Goal: Task Accomplishment & Management: Use online tool/utility

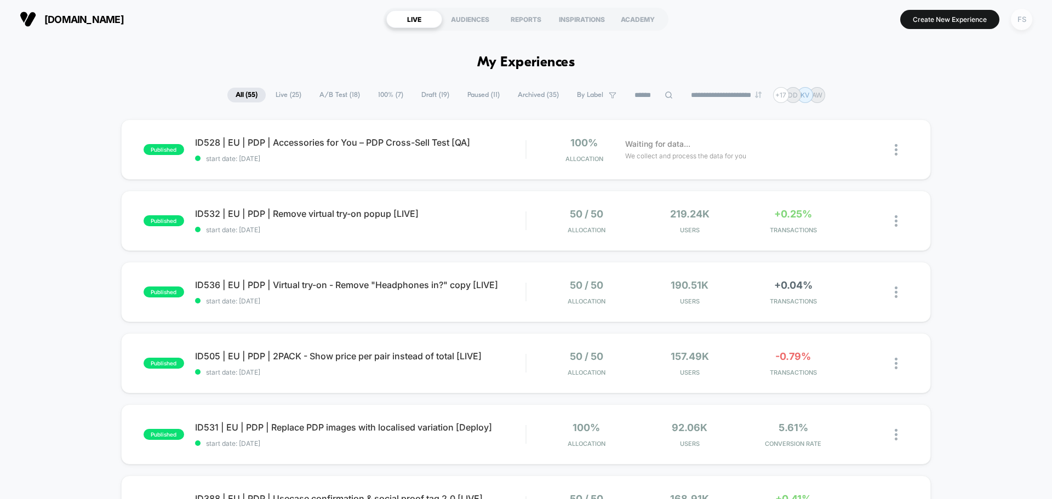
click at [1020, 11] on div "FS" at bounding box center [1021, 19] width 21 height 21
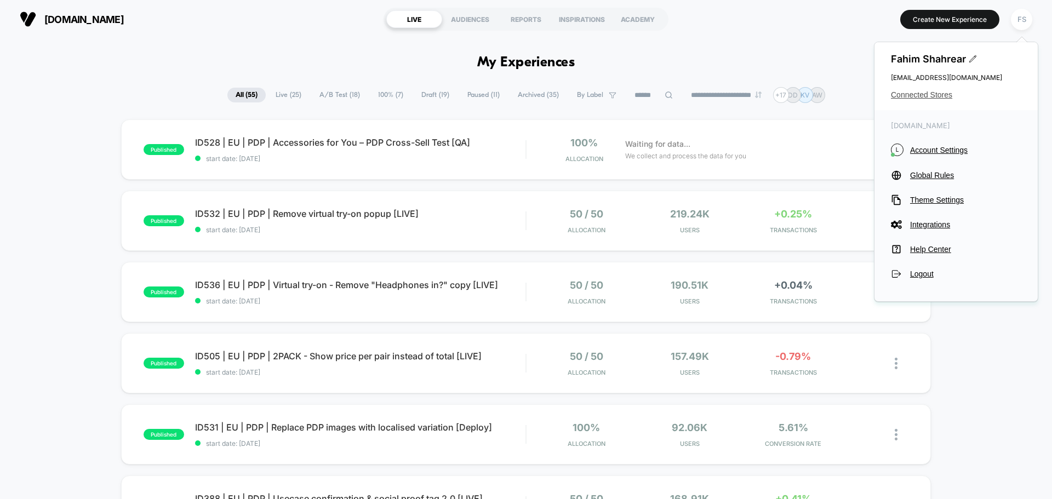
click at [931, 98] on span "Connected Stores" at bounding box center [956, 94] width 130 height 9
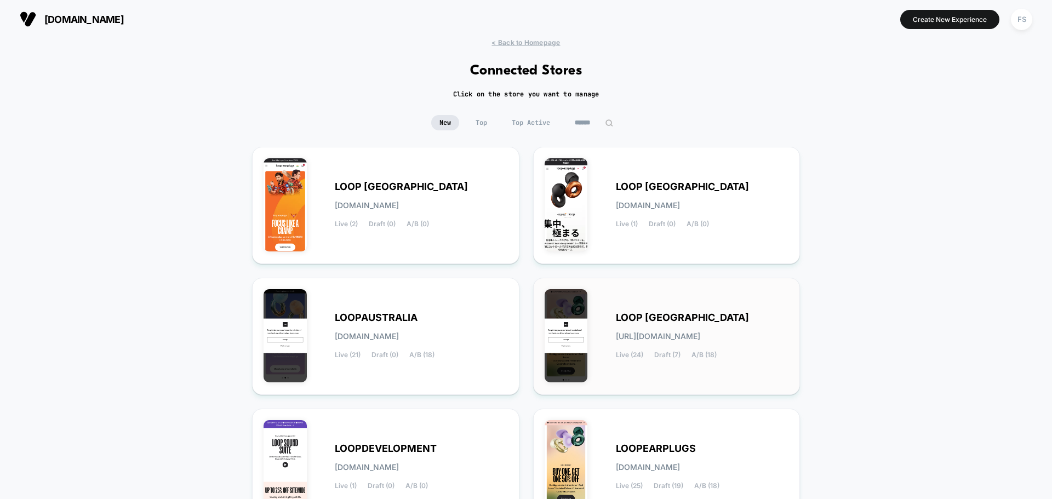
click at [700, 359] on div "LOOP [GEOGRAPHIC_DATA] [URL][DOMAIN_NAME] Live (24) Draft (7) A/B (18)" at bounding box center [667, 336] width 244 height 94
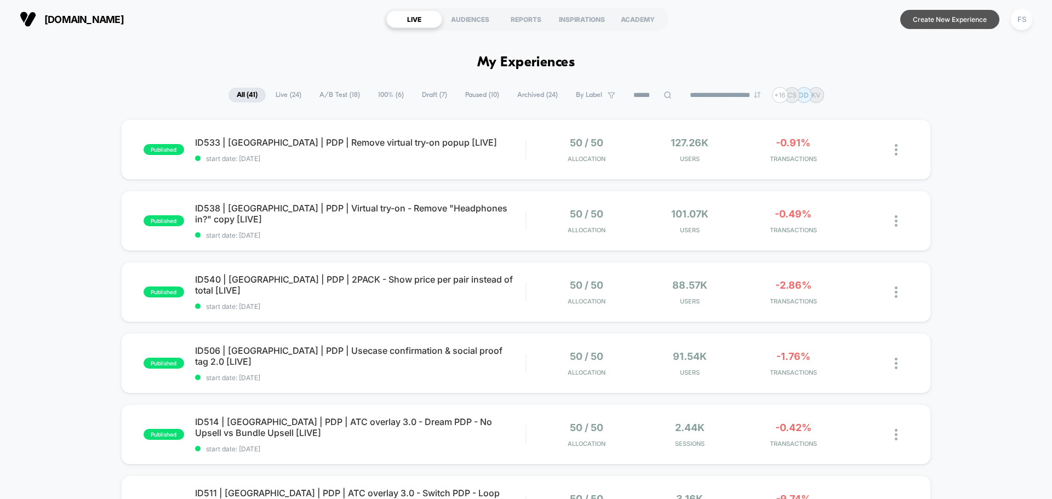
click at [975, 20] on button "Create New Experience" at bounding box center [950, 19] width 99 height 19
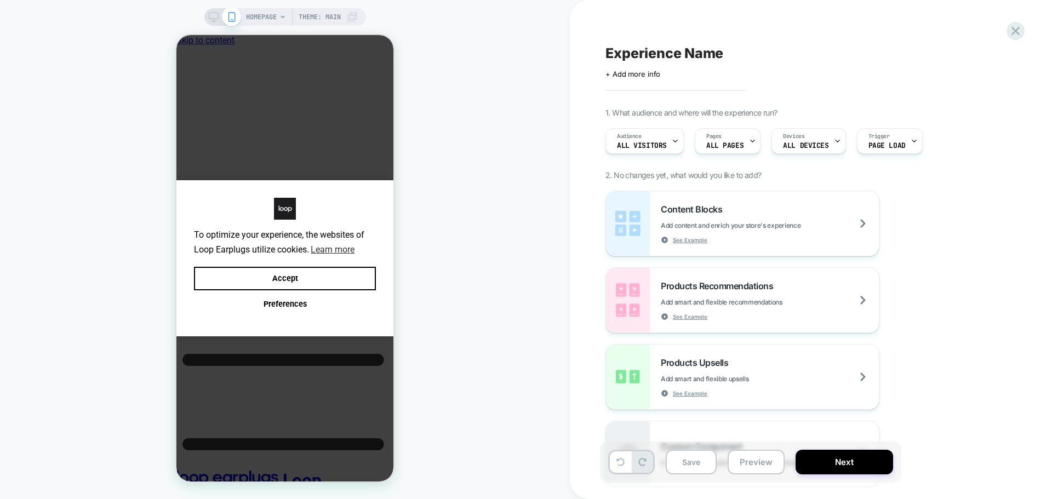
click at [647, 65] on div "Click to edit experience details + Add more info" at bounding box center [726, 69] width 240 height 17
click at [644, 73] on span "+ Add more info" at bounding box center [633, 74] width 55 height 9
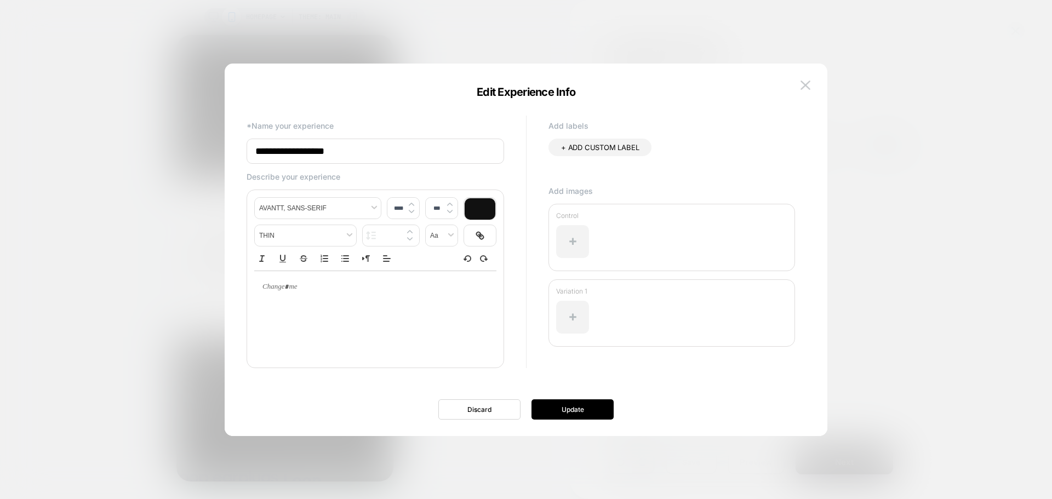
click at [344, 152] on input "**********" at bounding box center [376, 151] width 258 height 25
drag, startPoint x: 400, startPoint y: 152, endPoint x: 189, endPoint y: 151, distance: 211.6
click at [189, 151] on body "HOMEPAGE Theme: MAIN Experience Name Click to edit experience details + Add mor…" at bounding box center [526, 249] width 1052 height 499
paste input "**********"
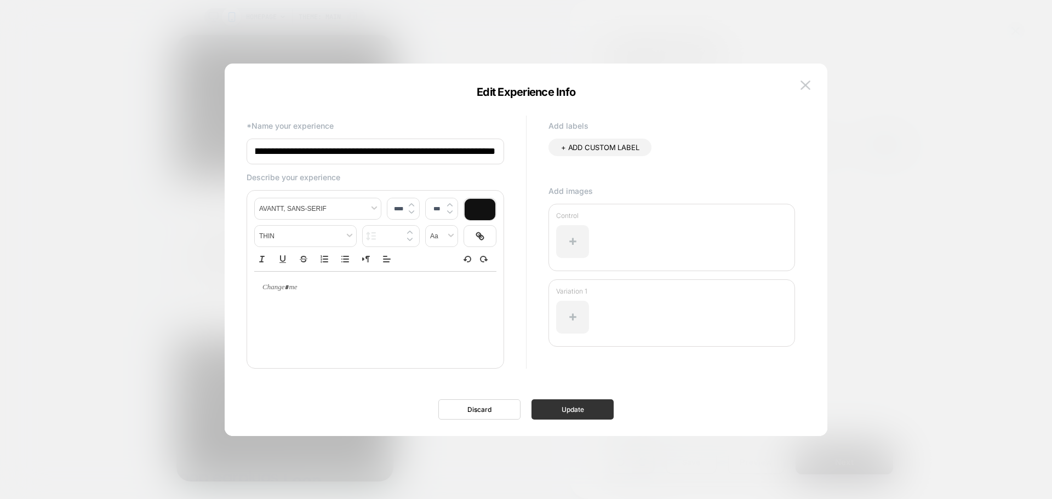
type input "**********"
click at [555, 413] on button "Update" at bounding box center [573, 410] width 82 height 20
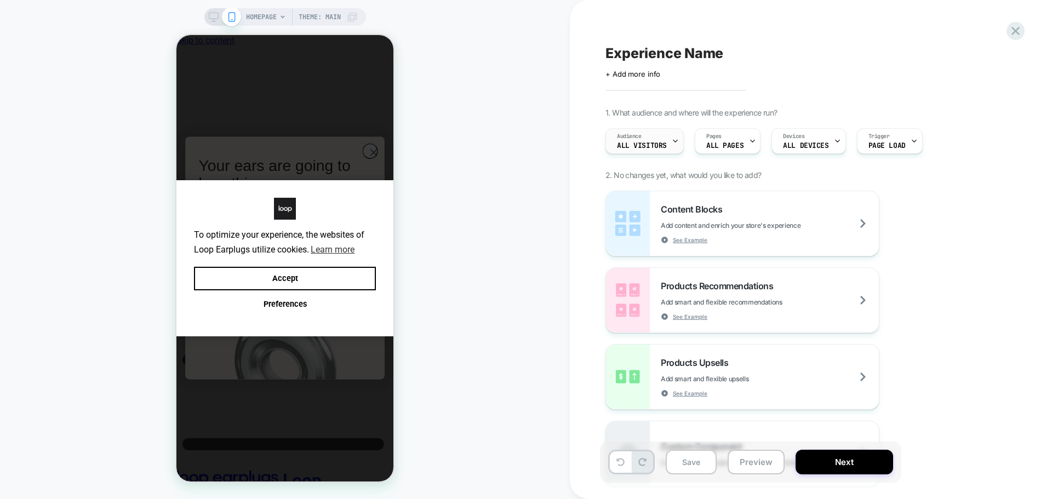
click at [639, 136] on span "Audience" at bounding box center [629, 137] width 25 height 8
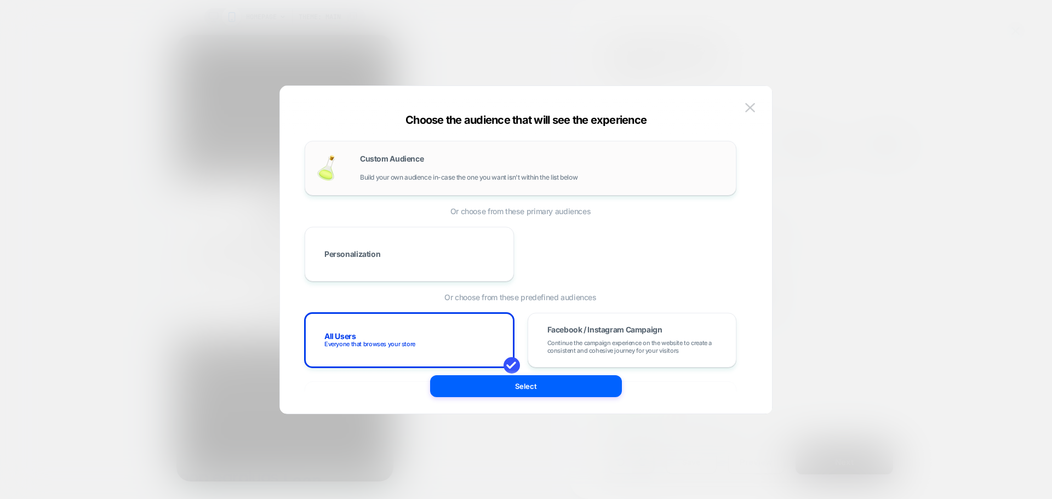
click at [394, 179] on span "Build your own audience in-case the one you want isn't within the list below" at bounding box center [469, 178] width 218 height 8
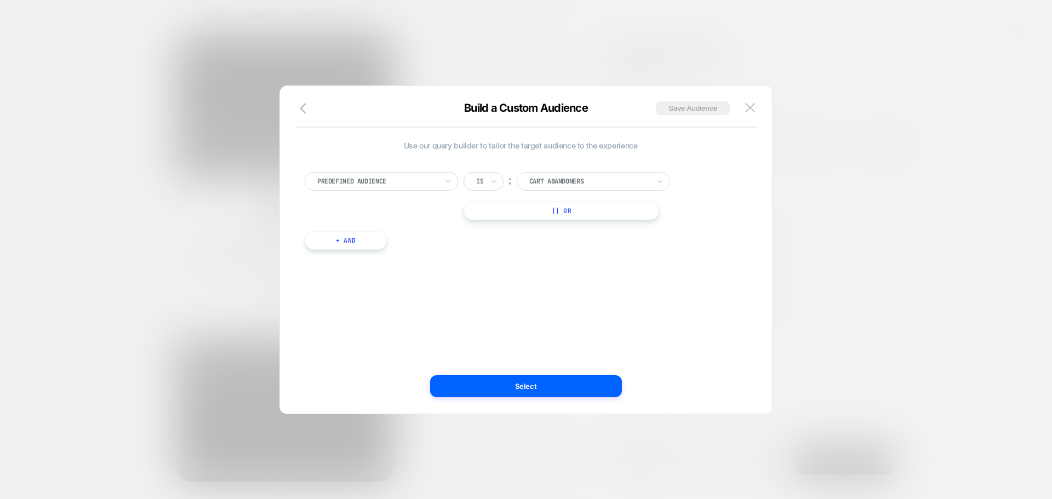
click at [377, 185] on div at bounding box center [377, 181] width 121 height 10
type input "****"
click at [377, 228] on div "UTM Campaign" at bounding box center [387, 227] width 143 height 18
click at [558, 176] on input at bounding box center [585, 181] width 137 height 19
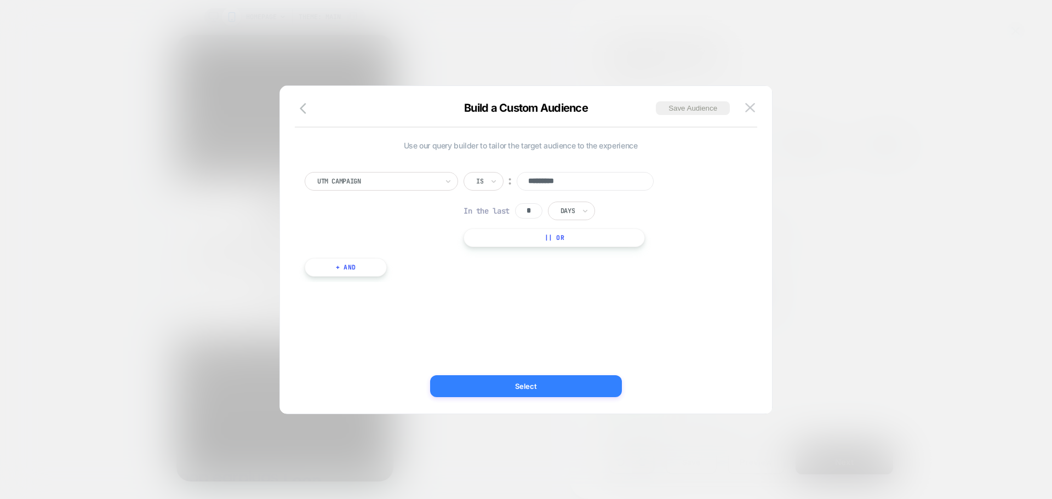
type input "*********"
click at [521, 390] on button "Select" at bounding box center [526, 386] width 192 height 22
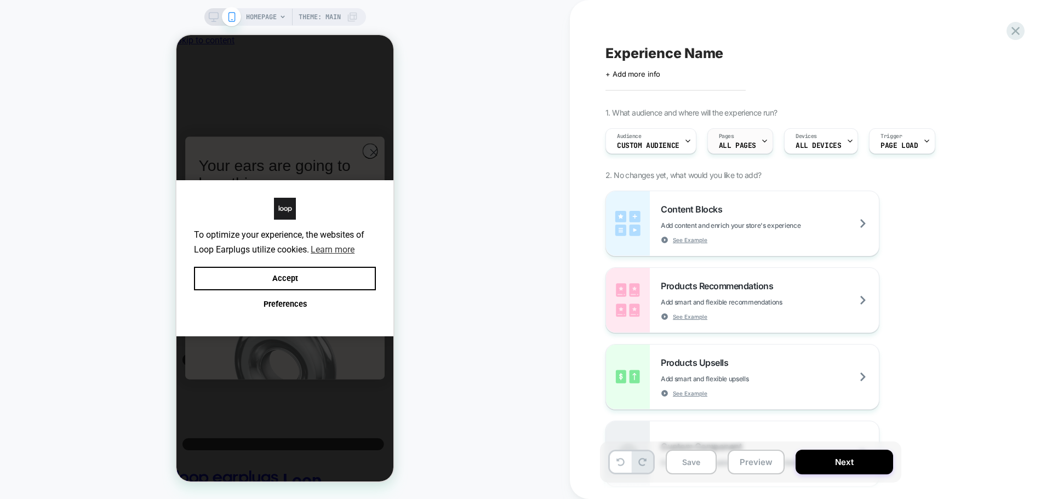
click at [753, 139] on div "Pages ALL PAGES" at bounding box center [737, 141] width 59 height 25
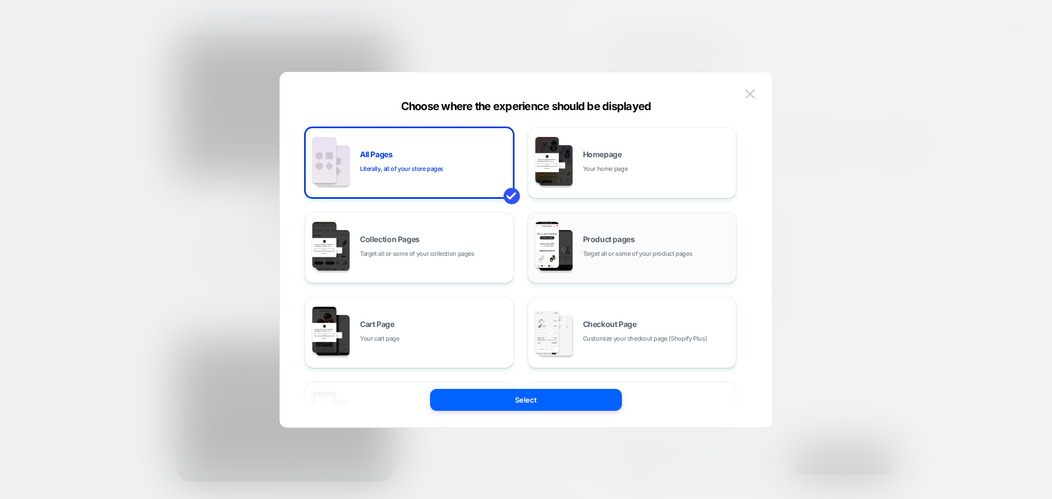
click at [635, 238] on div "Product pages Target all or some of your product pages" at bounding box center [657, 248] width 148 height 24
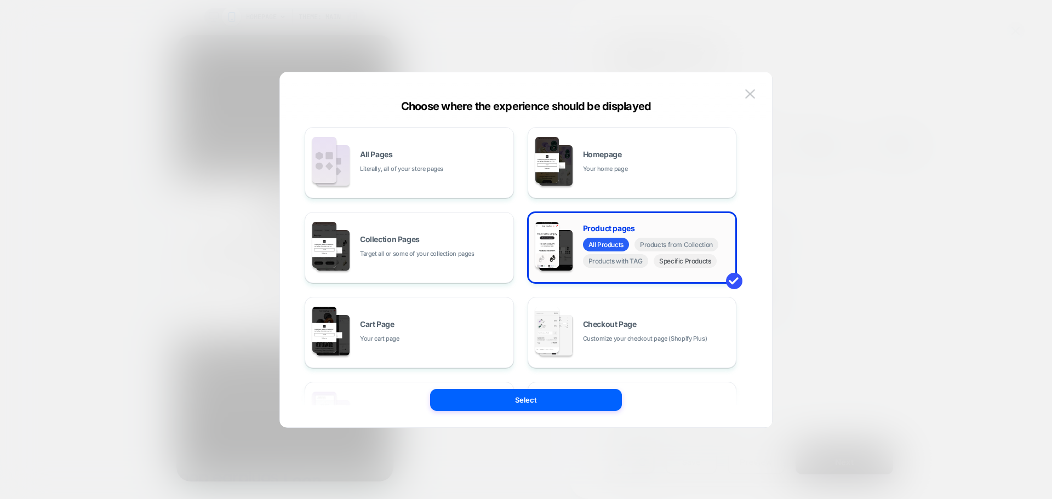
click at [703, 264] on span "Specific Products" at bounding box center [685, 261] width 63 height 14
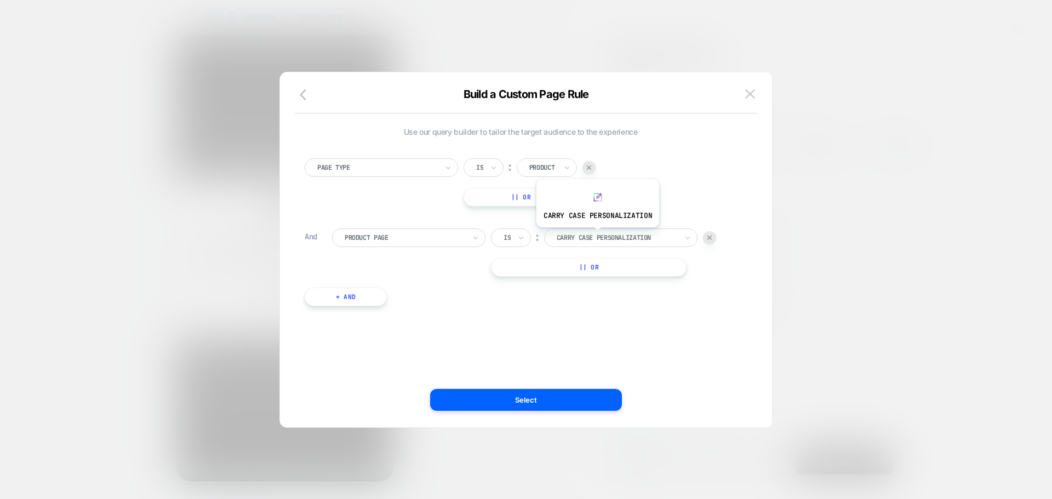
click at [596, 236] on div at bounding box center [617, 238] width 121 height 10
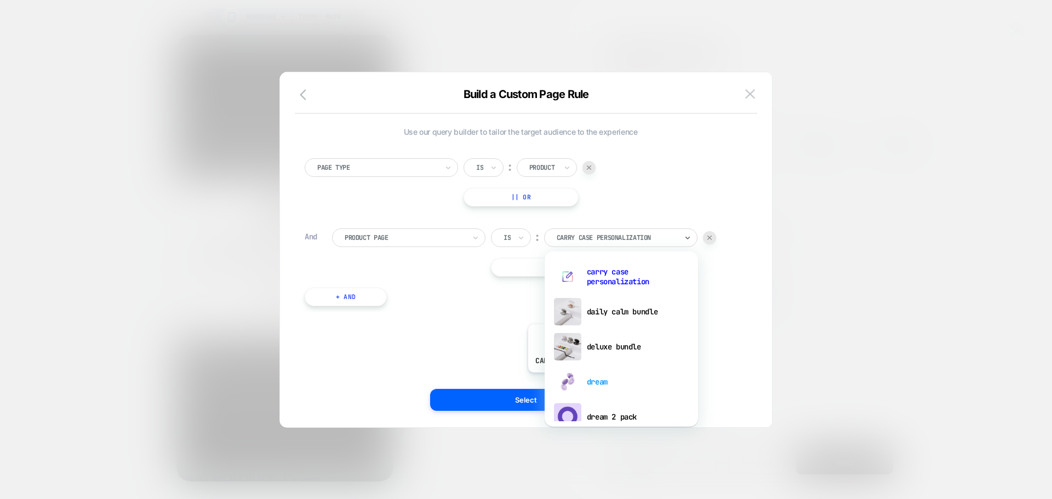
click at [588, 381] on div "dream" at bounding box center [621, 382] width 143 height 35
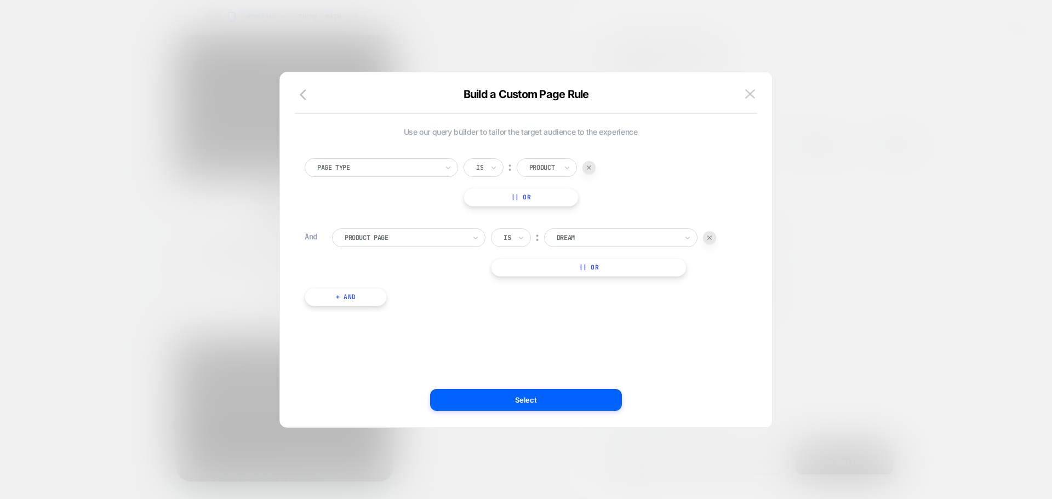
click at [573, 264] on button "|| Or" at bounding box center [589, 267] width 196 height 19
click at [610, 254] on div "Is ︰ dream DREAM Or Is ︰ carry case personalization CARRY CASE PERSONALIZATION …" at bounding box center [603, 268] width 225 height 78
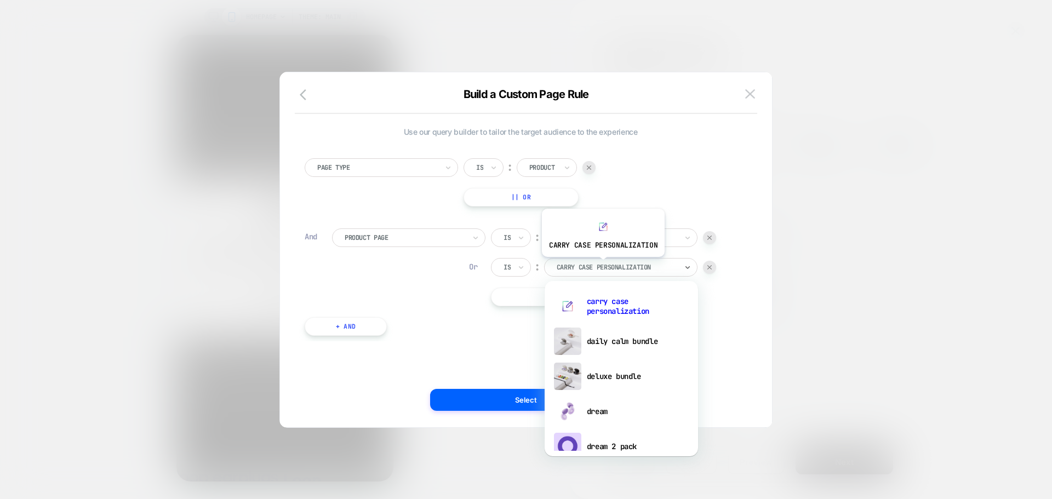
click at [602, 265] on div at bounding box center [617, 268] width 121 height 10
type input "**"
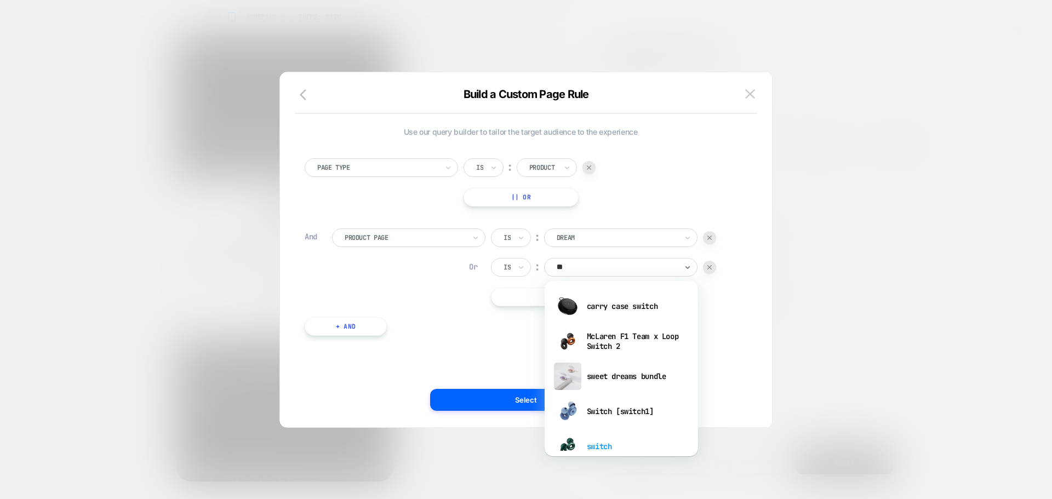
click at [614, 444] on div "switch" at bounding box center [621, 446] width 143 height 35
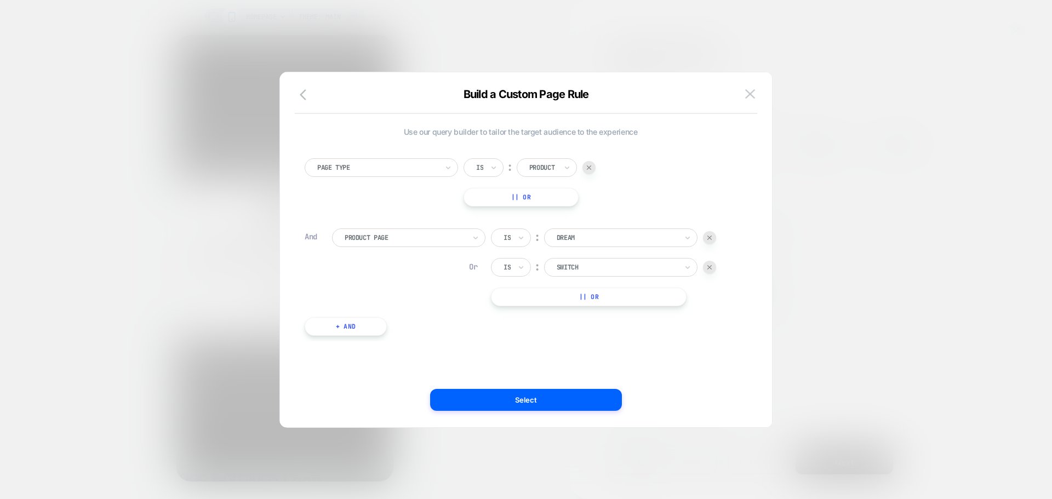
click at [591, 299] on button "|| Or" at bounding box center [589, 297] width 196 height 19
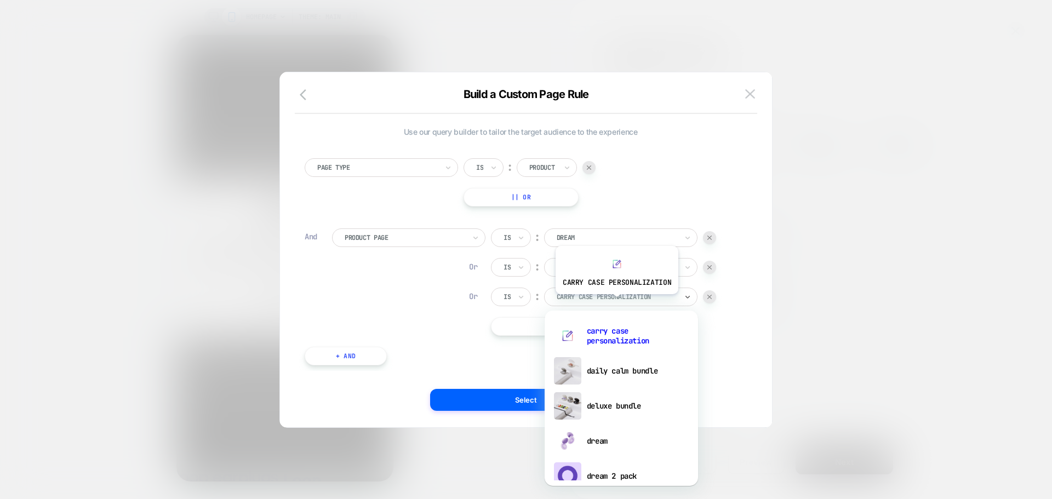
click at [616, 303] on div "carry case personalization" at bounding box center [617, 297] width 123 height 12
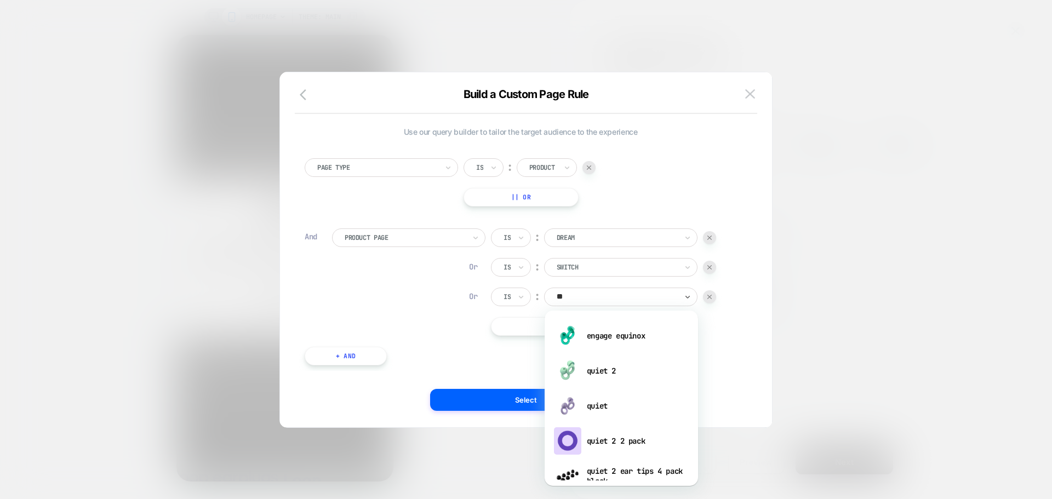
type input "***"
click at [606, 408] on div "quiet" at bounding box center [621, 406] width 143 height 35
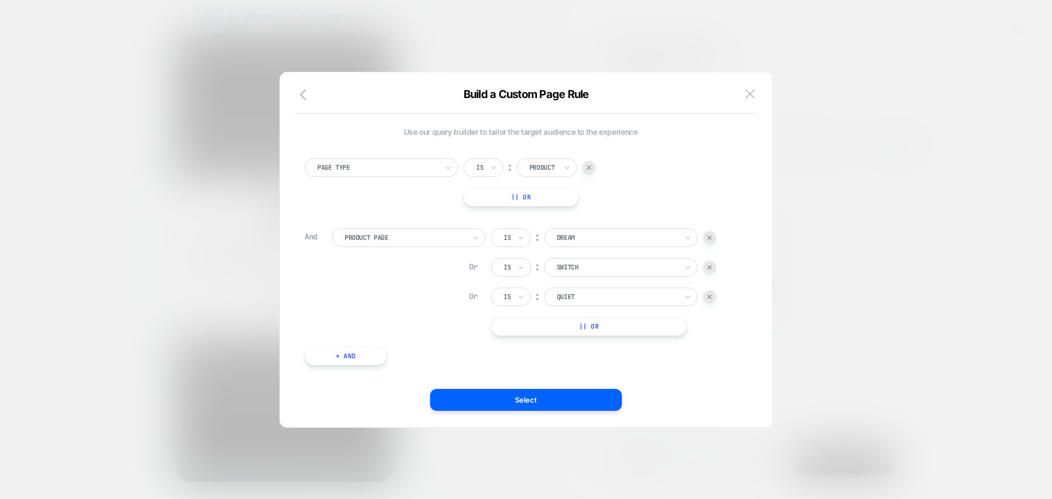
click at [589, 327] on button "|| Or" at bounding box center [589, 326] width 196 height 19
click at [600, 323] on div at bounding box center [617, 327] width 121 height 10
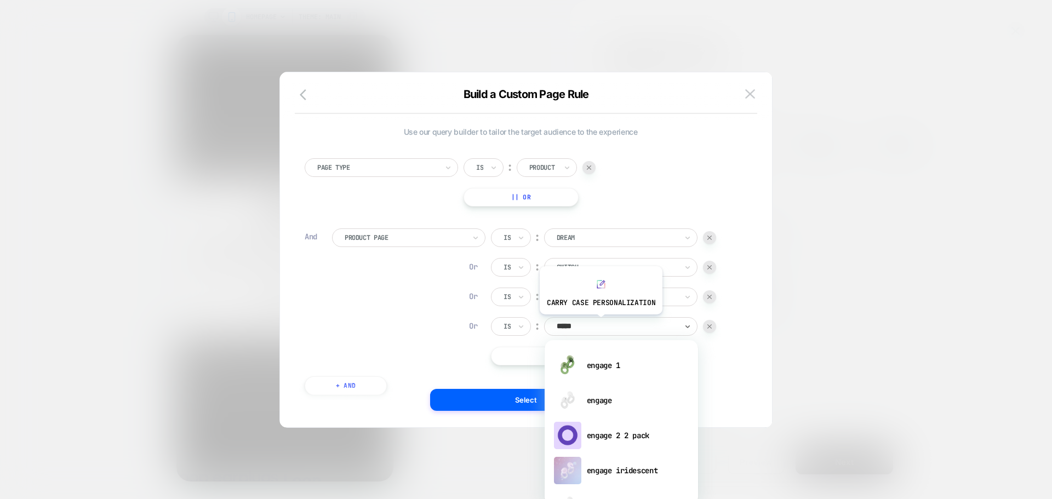
type input "******"
click at [584, 402] on div "engage" at bounding box center [621, 400] width 143 height 35
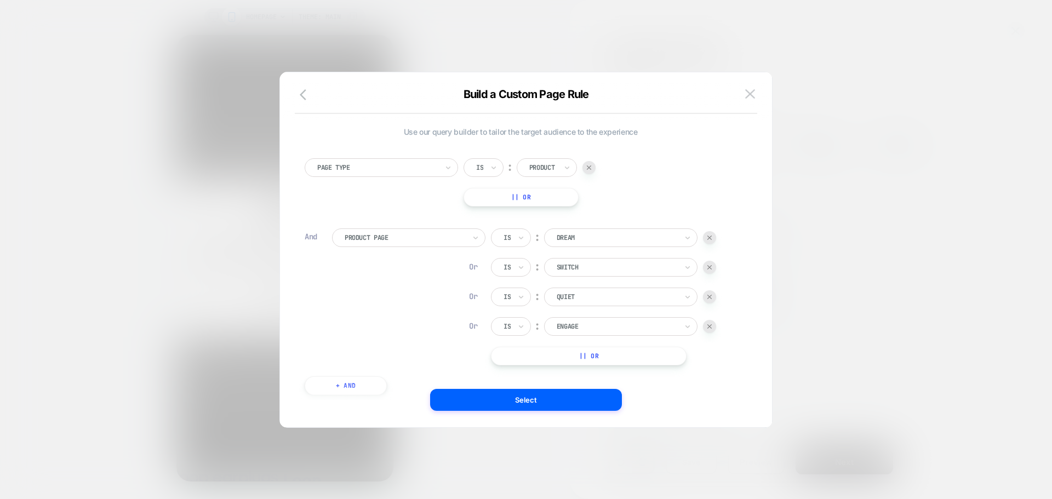
click at [608, 351] on button "|| Or" at bounding box center [589, 356] width 196 height 19
click at [606, 355] on div at bounding box center [617, 356] width 121 height 10
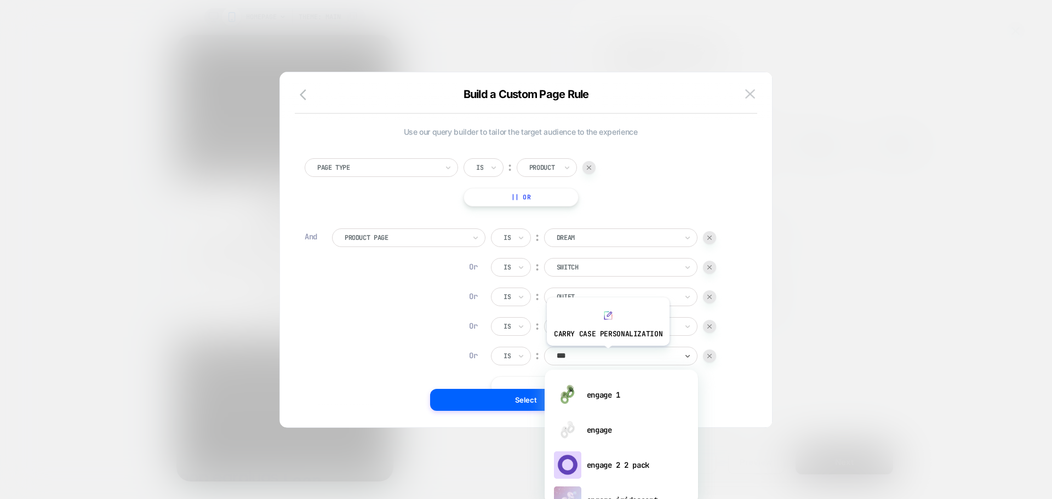
type input "****"
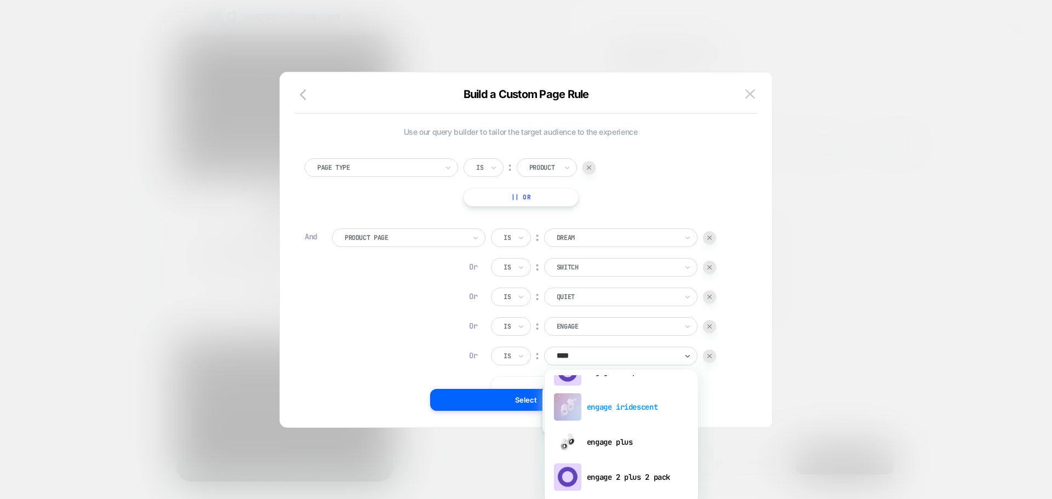
scroll to position [110, 0]
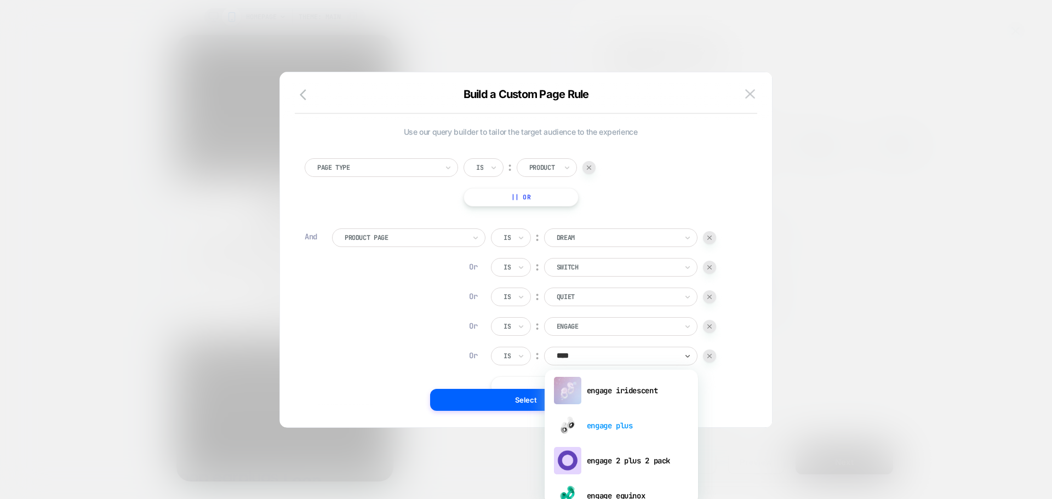
click at [613, 433] on div "engage plus" at bounding box center [621, 425] width 143 height 35
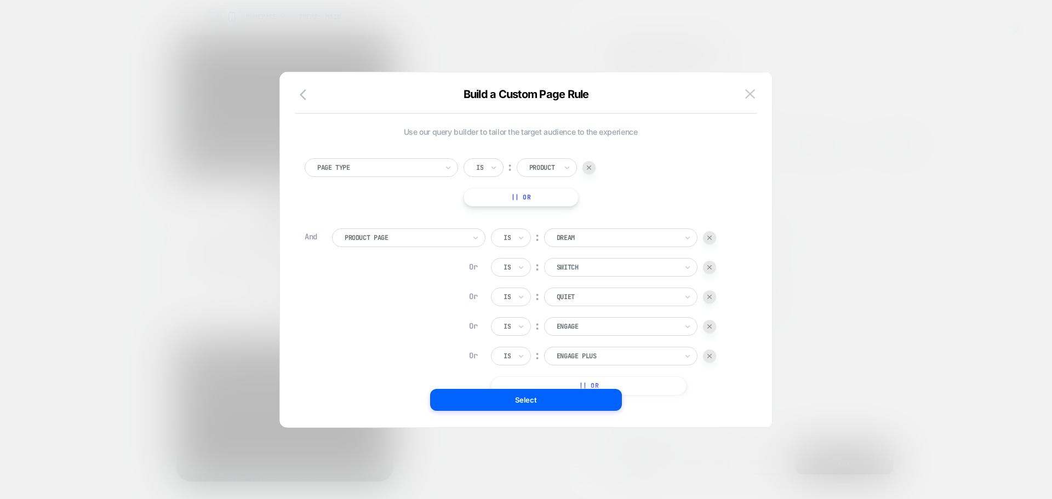
scroll to position [11, 0]
click at [610, 375] on button "|| Or" at bounding box center [589, 375] width 196 height 19
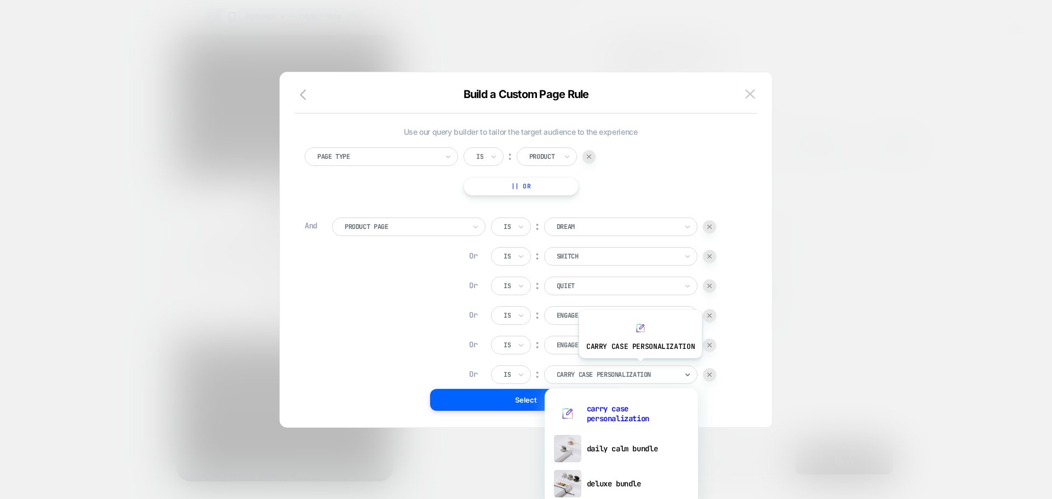
click at [639, 367] on div "carry case personalization" at bounding box center [620, 375] width 153 height 19
type input "****"
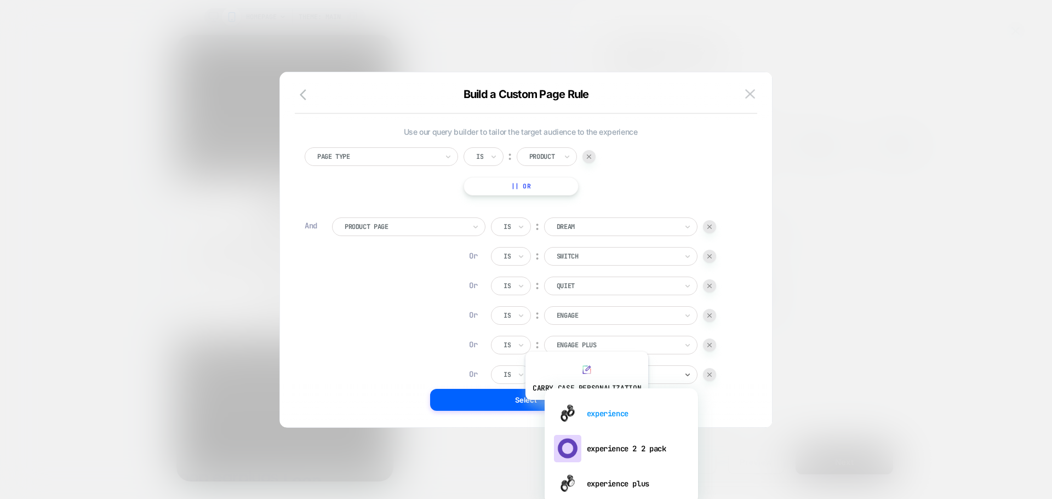
click at [585, 408] on div "experience" at bounding box center [621, 413] width 143 height 35
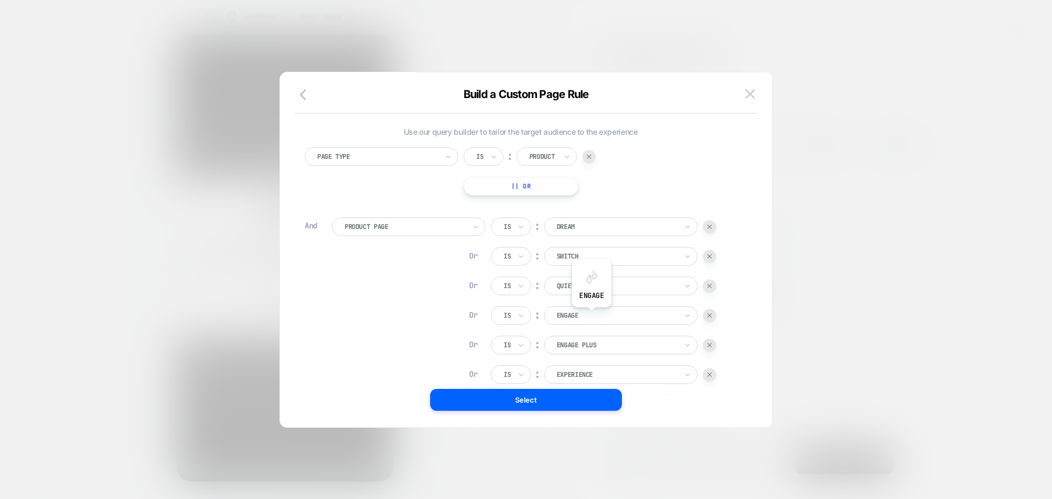
scroll to position [93, 0]
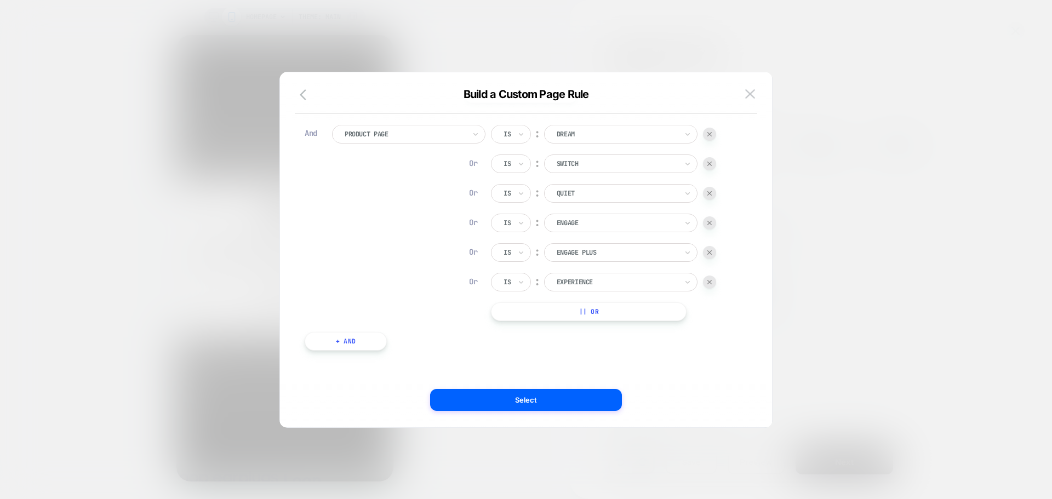
click at [596, 306] on button "|| Or" at bounding box center [589, 312] width 196 height 19
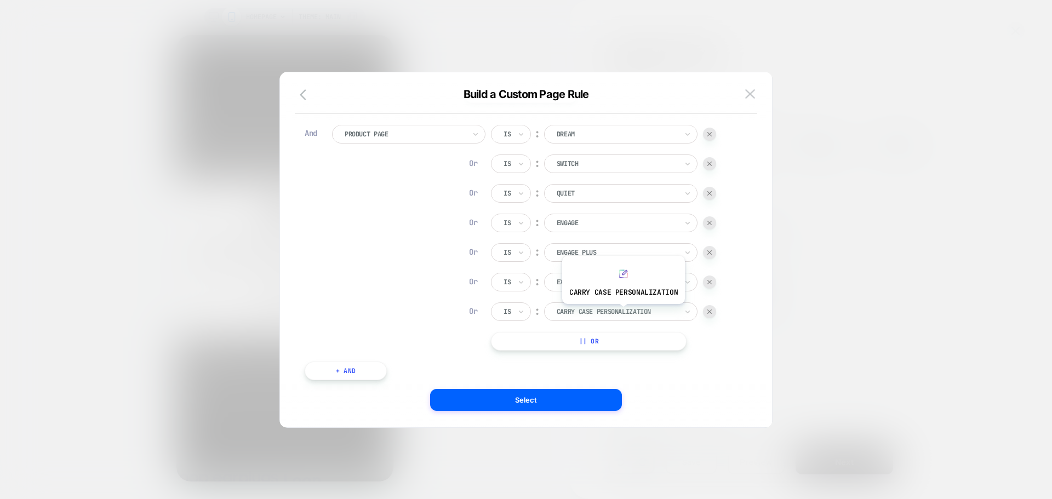
click at [622, 312] on div at bounding box center [617, 312] width 121 height 10
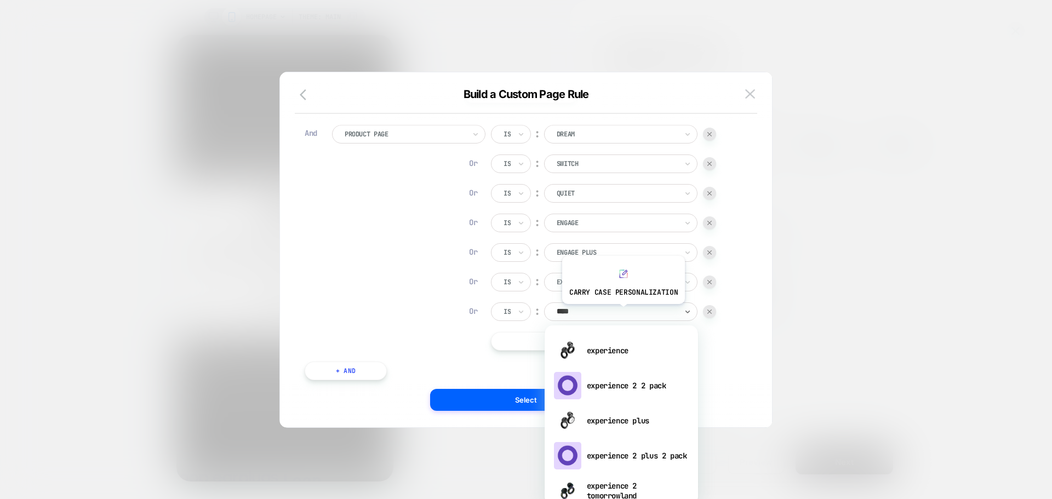
type input "*****"
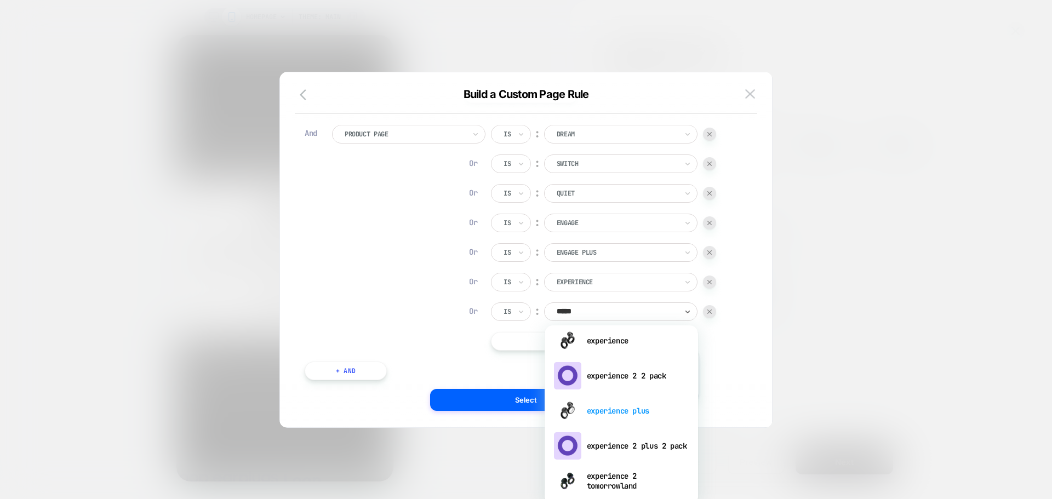
click at [636, 407] on div "experience plus" at bounding box center [621, 411] width 143 height 35
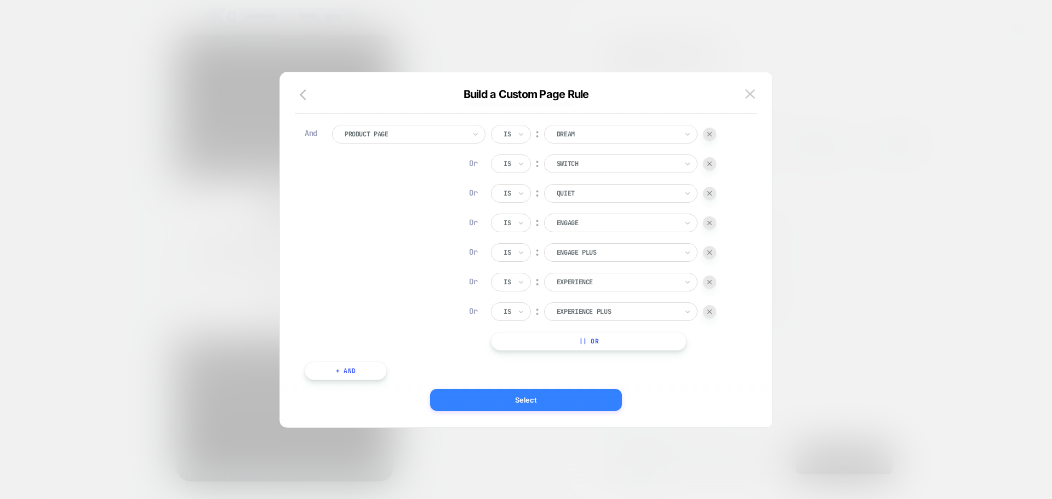
click at [586, 397] on button "Select" at bounding box center [526, 400] width 192 height 22
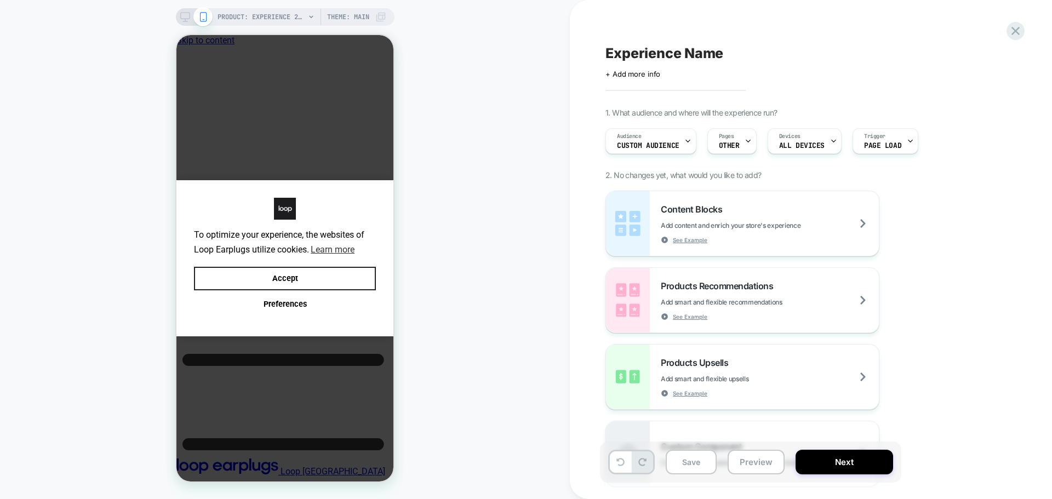
scroll to position [0, 0]
click at [234, 284] on button "Accept" at bounding box center [285, 279] width 182 height 24
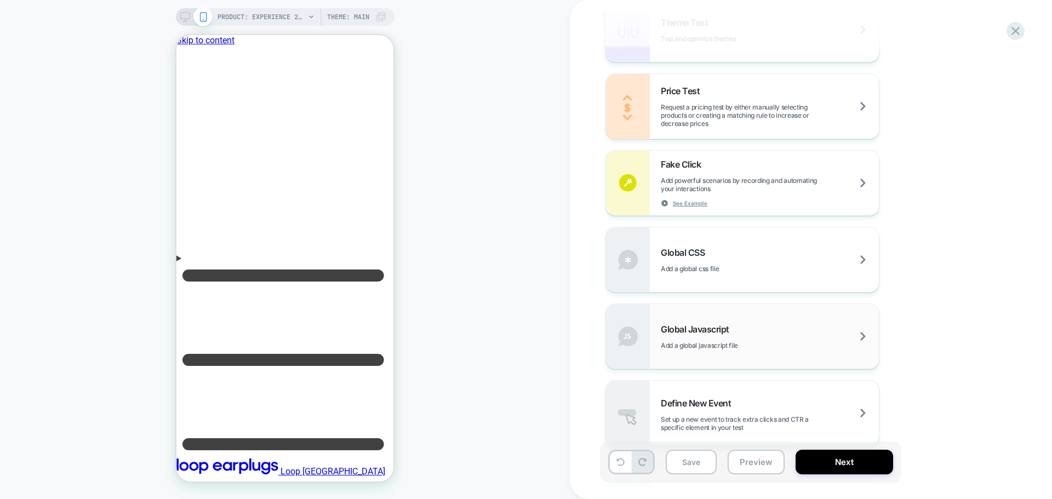
click at [693, 337] on div "Global Javascript Add a global javascript file" at bounding box center [770, 337] width 218 height 26
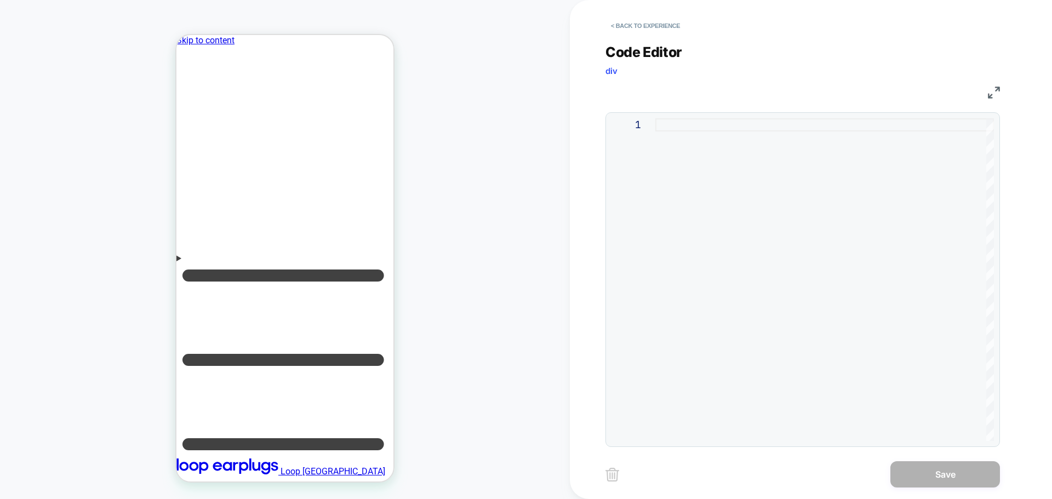
click at [701, 271] on div at bounding box center [825, 279] width 339 height 323
type textarea "**********"
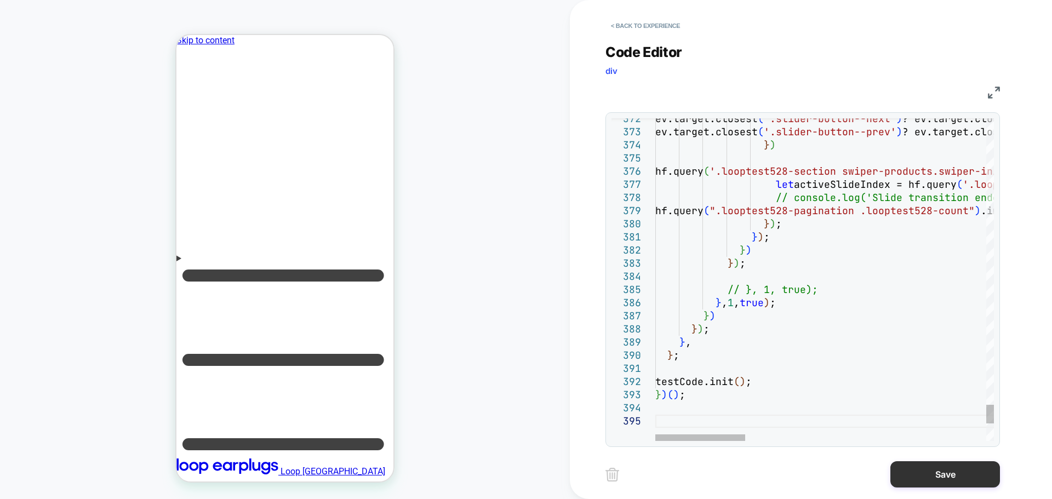
click at [937, 467] on button "Save" at bounding box center [946, 475] width 110 height 26
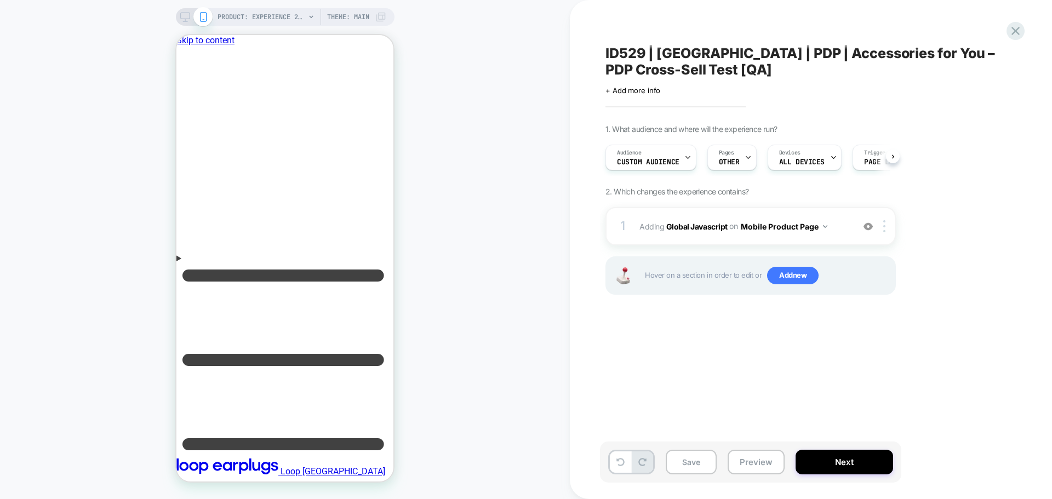
scroll to position [0, 1]
click at [800, 227] on button "Mobile Product Page" at bounding box center [784, 227] width 87 height 16
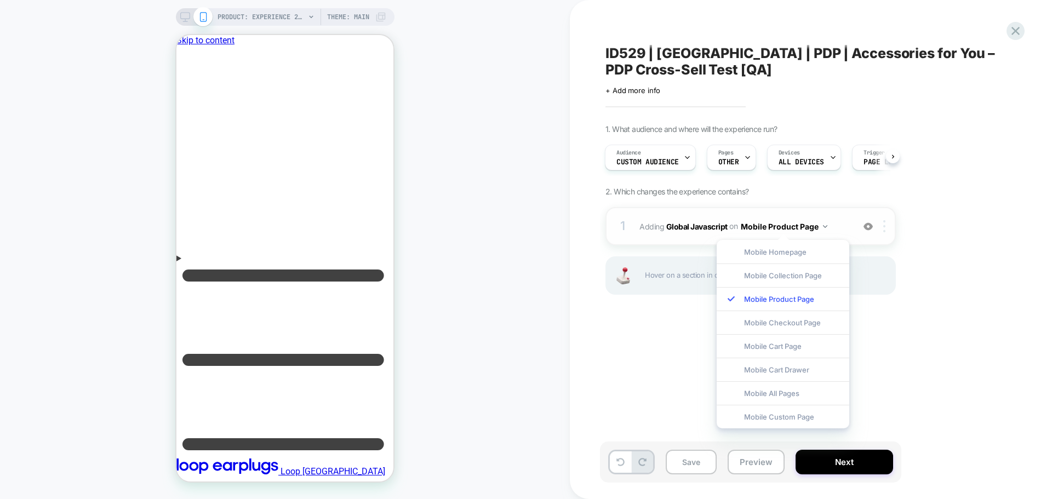
click at [879, 228] on div at bounding box center [887, 226] width 18 height 12
click at [898, 337] on div "Target All Devices" at bounding box center [886, 344] width 98 height 30
click at [994, 299] on div "1. What audience and where will the experience run? Audience Custom Audience Pa…" at bounding box center [806, 223] width 400 height 198
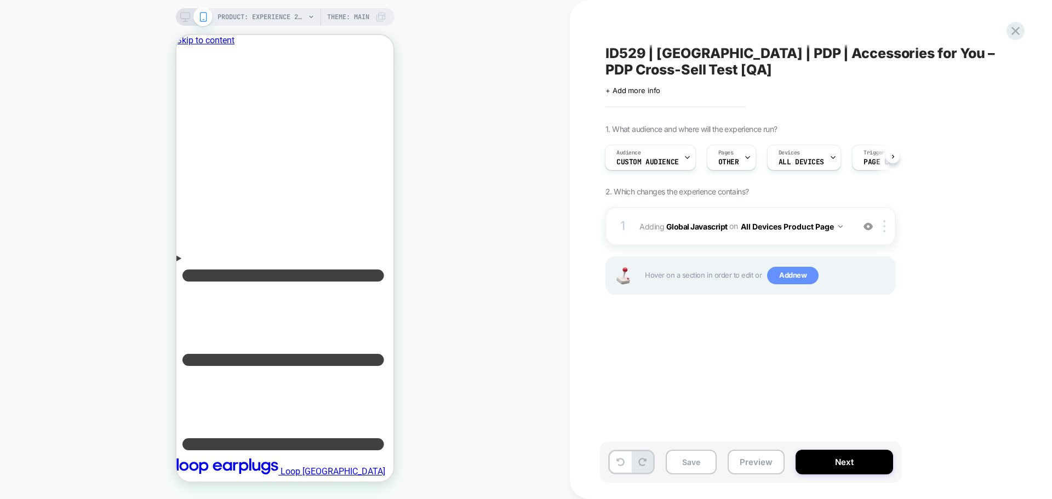
click at [777, 270] on span "Add new" at bounding box center [793, 276] width 52 height 18
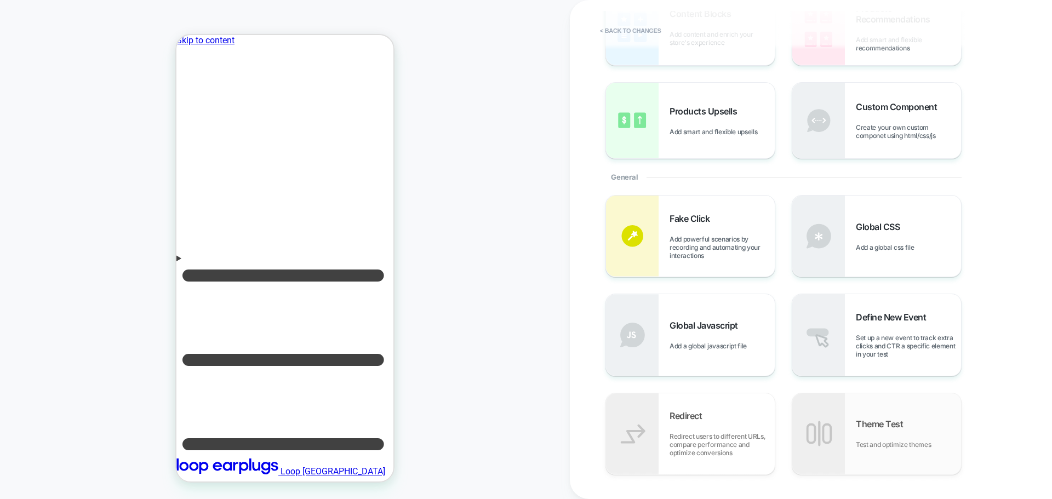
scroll to position [219, 0]
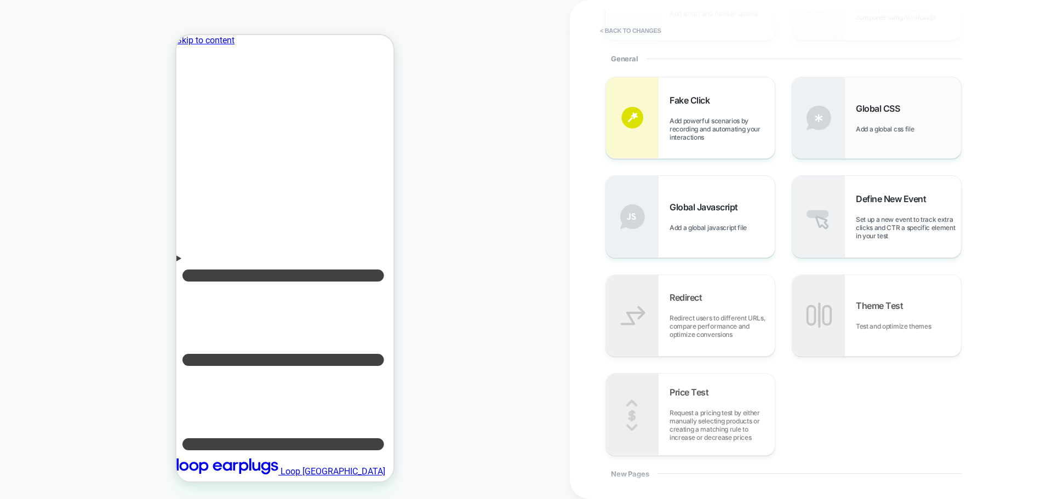
click at [878, 128] on span "Add a global css file" at bounding box center [888, 129] width 64 height 8
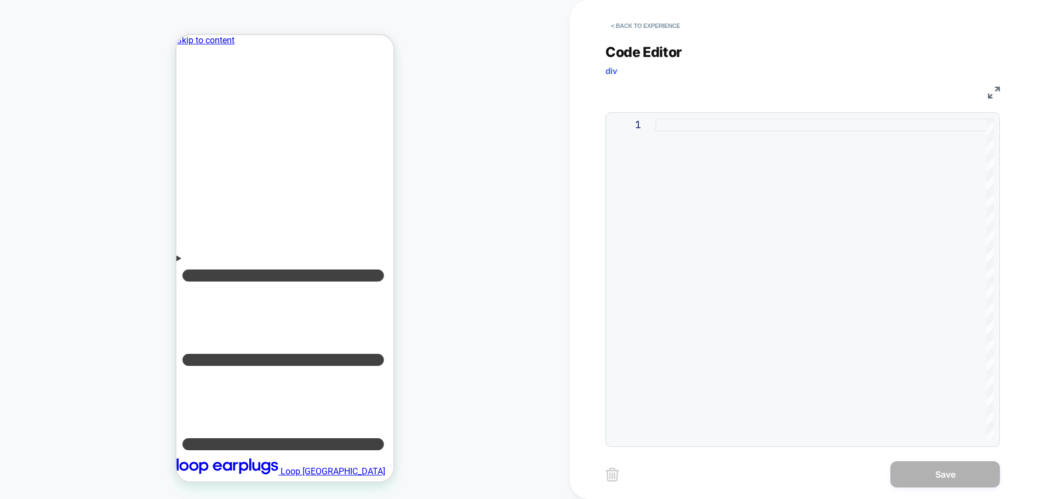
click at [704, 121] on div at bounding box center [825, 279] width 339 height 323
type textarea "**********"
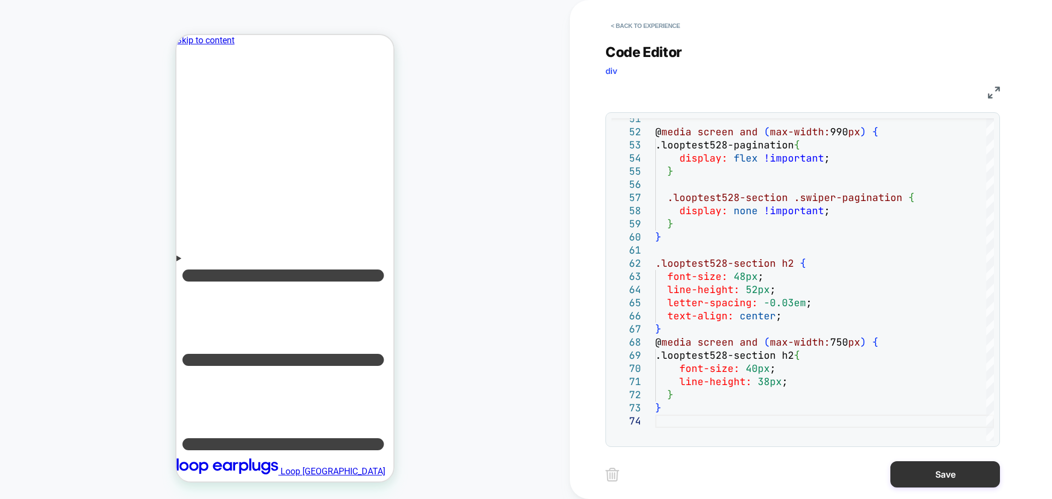
click at [909, 480] on button "Save" at bounding box center [946, 475] width 110 height 26
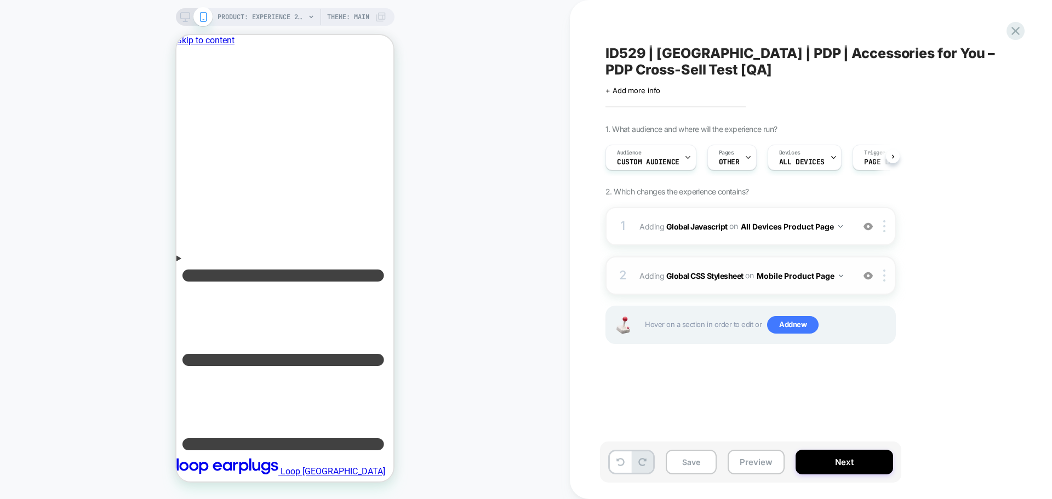
scroll to position [0, 1]
click at [892, 280] on div at bounding box center [887, 276] width 18 height 12
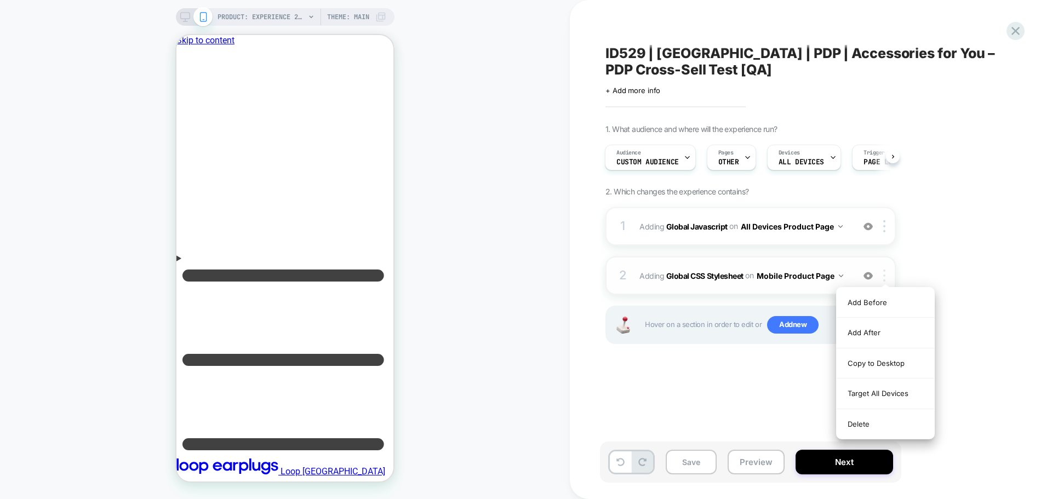
click at [884, 274] on img at bounding box center [885, 276] width 2 height 12
click at [889, 387] on div "Target All Devices" at bounding box center [886, 394] width 98 height 30
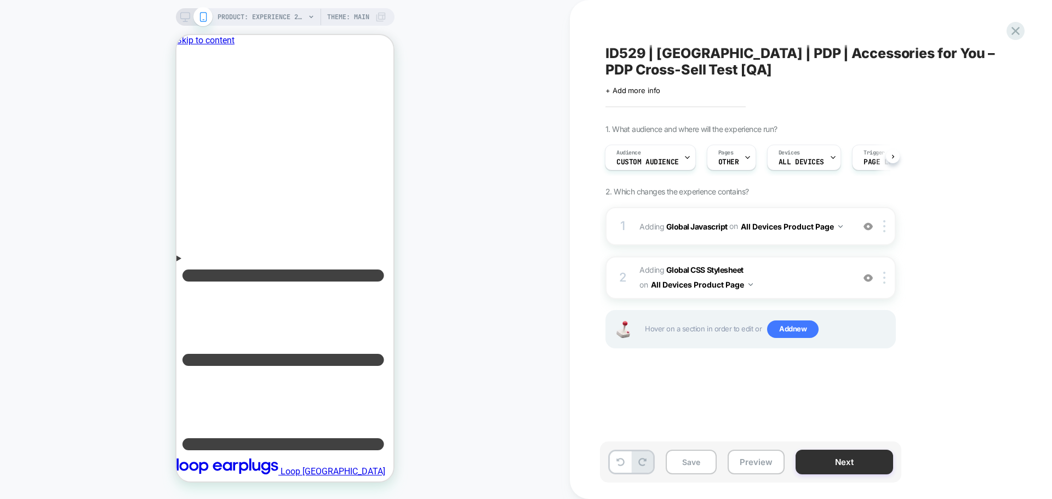
click at [840, 460] on button "Next" at bounding box center [845, 462] width 98 height 25
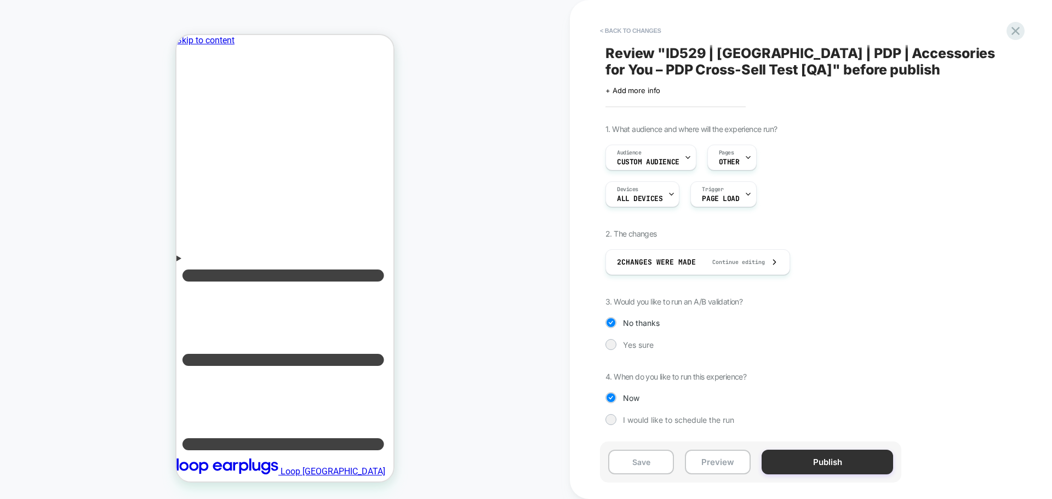
click at [818, 467] on button "Publish" at bounding box center [828, 462] width 132 height 25
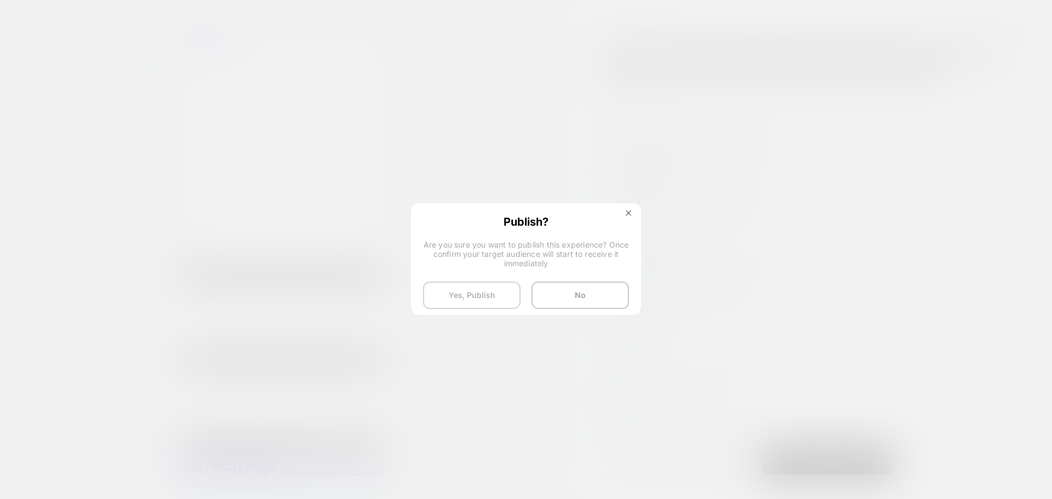
click at [446, 289] on button "Yes, Publish" at bounding box center [472, 295] width 98 height 27
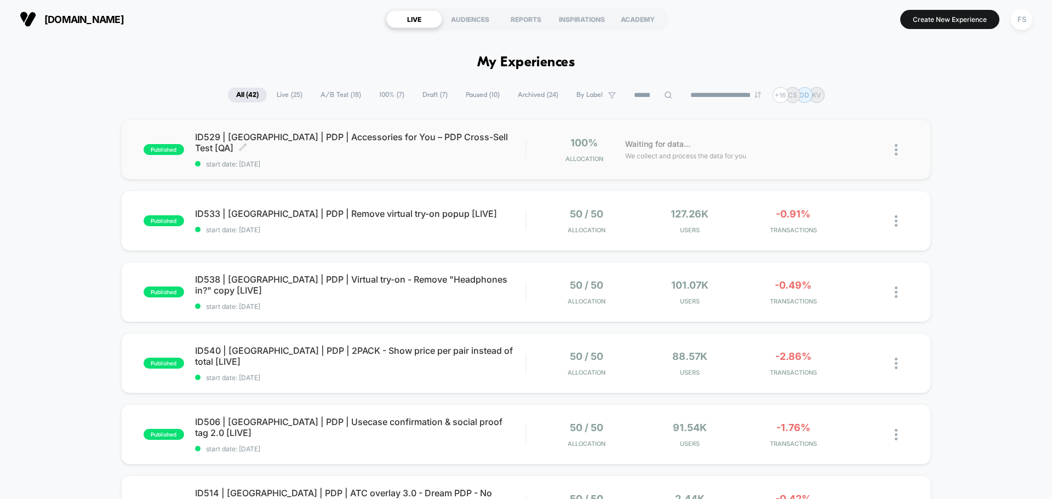
click at [400, 145] on span "ID529 | [GEOGRAPHIC_DATA] | PDP | Accessories for You – PDP Cross-Sell Test [QA…" at bounding box center [360, 143] width 331 height 22
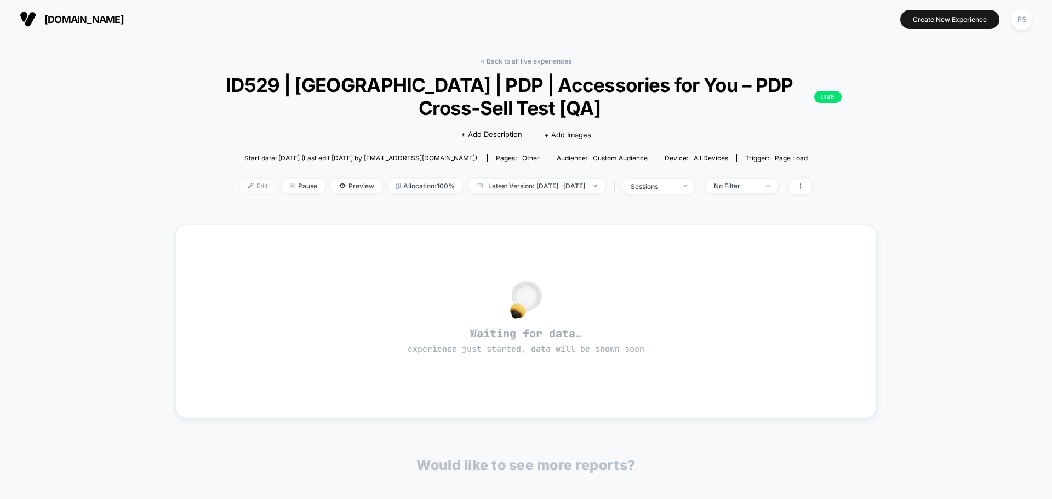
click at [240, 185] on span "Edit" at bounding box center [258, 186] width 36 height 15
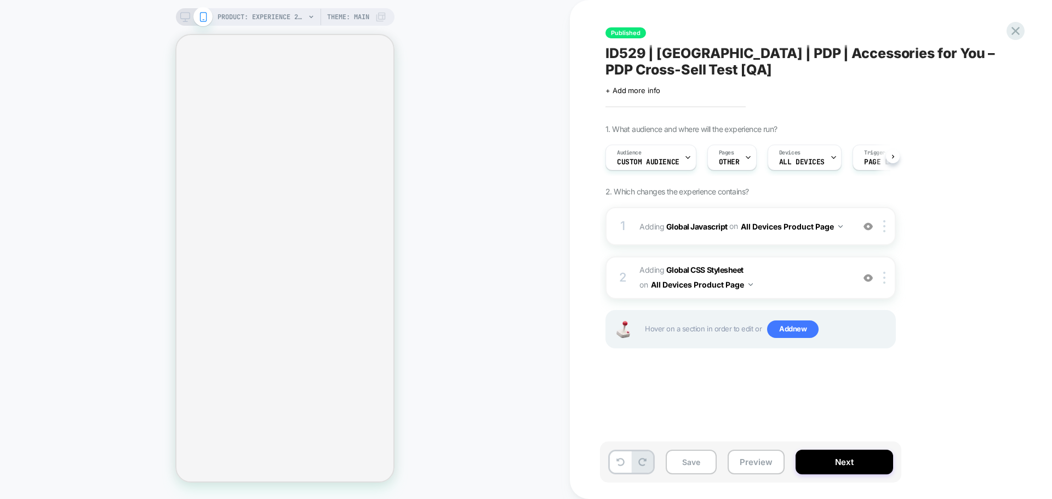
scroll to position [0, 1]
click at [701, 223] on b "Global Javascript" at bounding box center [697, 225] width 61 height 9
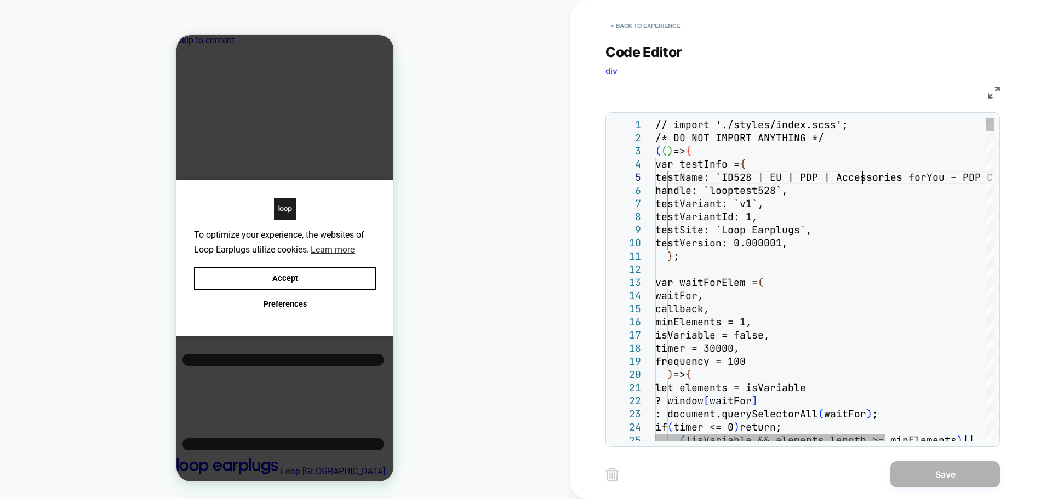
scroll to position [0, 8]
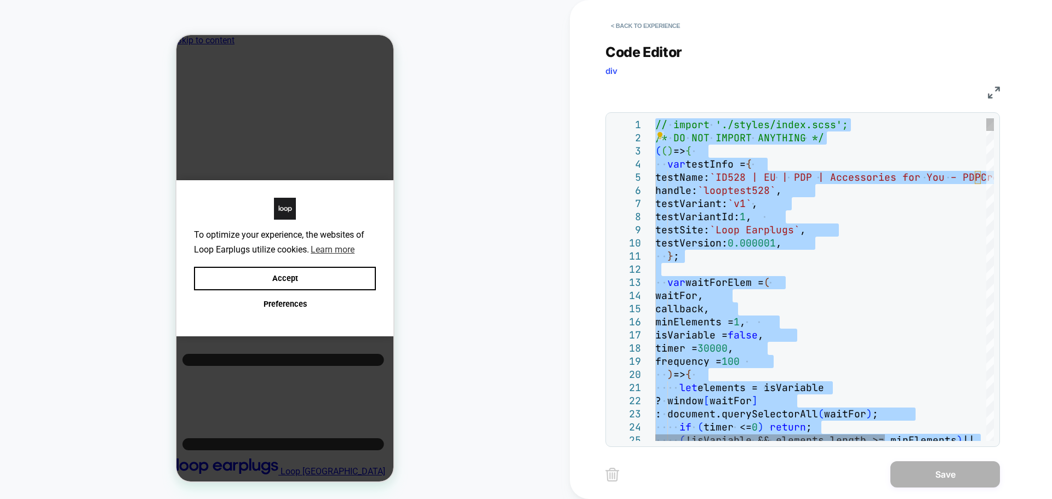
scroll to position [0, 0]
type textarea "**********"
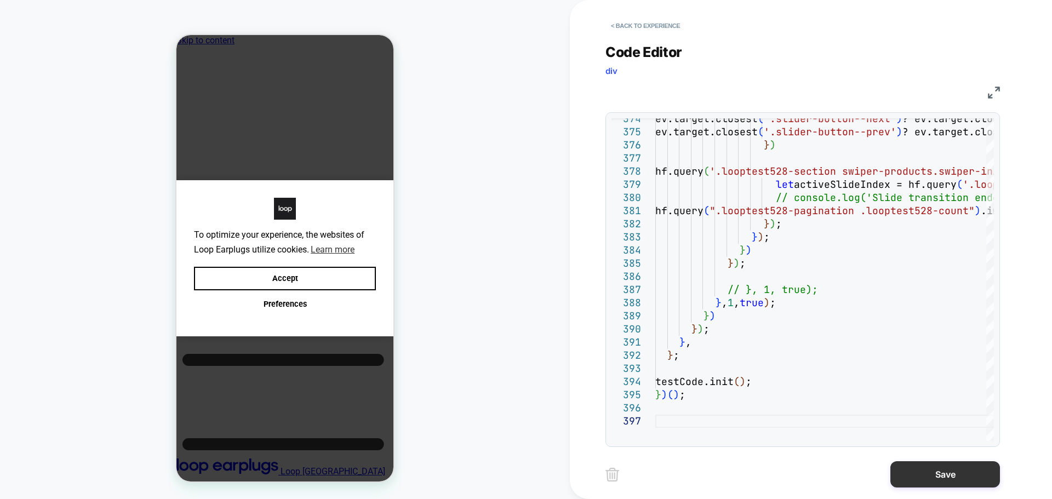
click at [930, 474] on button "Save" at bounding box center [946, 475] width 110 height 26
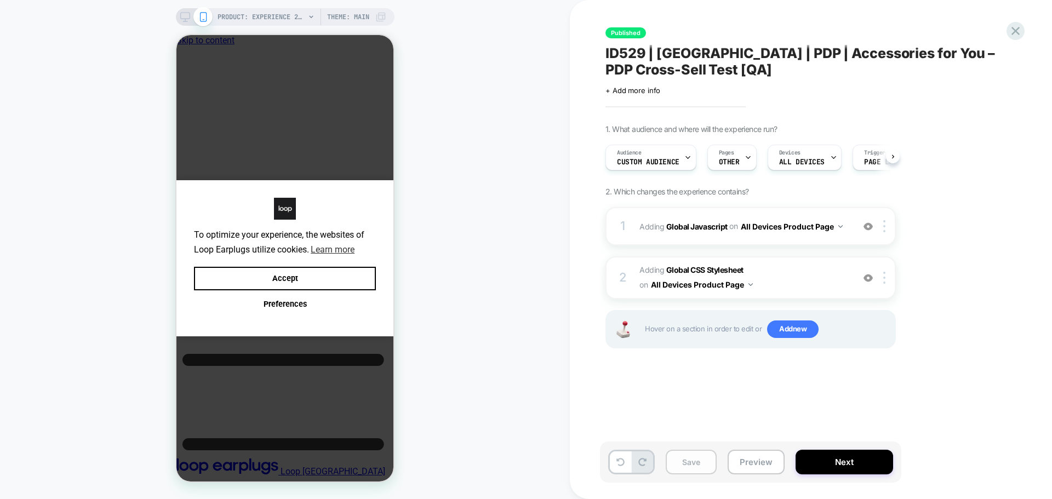
scroll to position [0, 1]
click at [687, 466] on button "Save" at bounding box center [691, 462] width 51 height 25
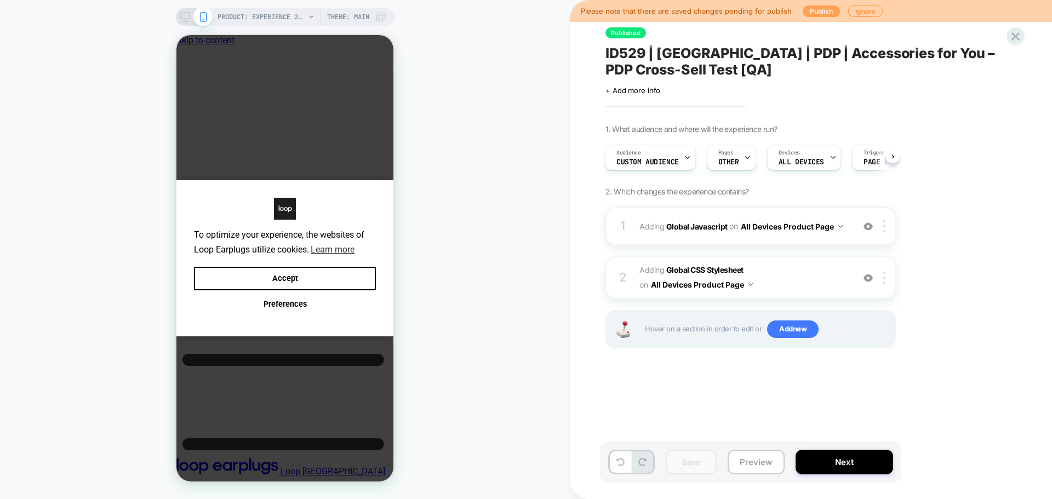
click at [811, 16] on button "Publish" at bounding box center [821, 11] width 37 height 12
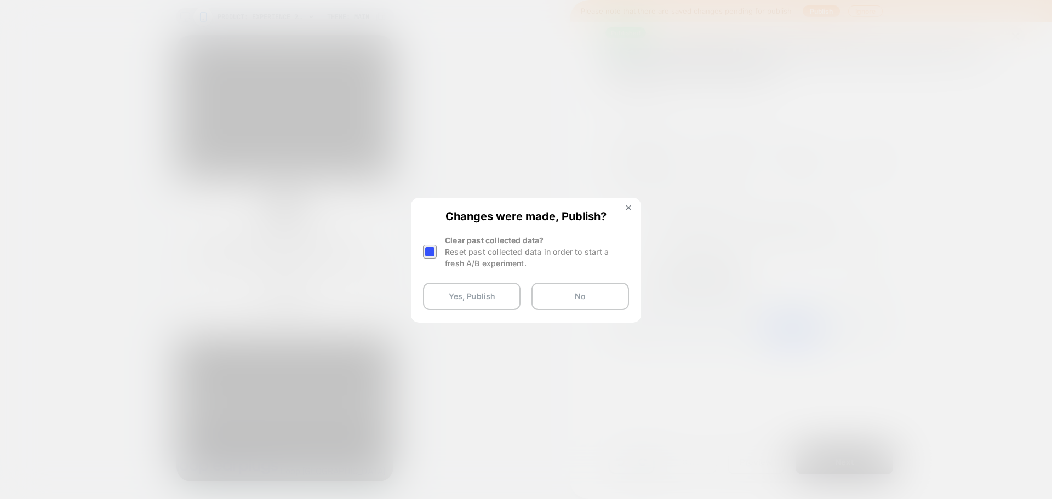
click at [432, 245] on div at bounding box center [430, 252] width 14 height 14
click at [443, 313] on div "Changes were made, Publish? Clear past collected data? Reset past collected dat…" at bounding box center [526, 260] width 228 height 122
click at [451, 293] on button "Yes, Publish" at bounding box center [472, 296] width 98 height 27
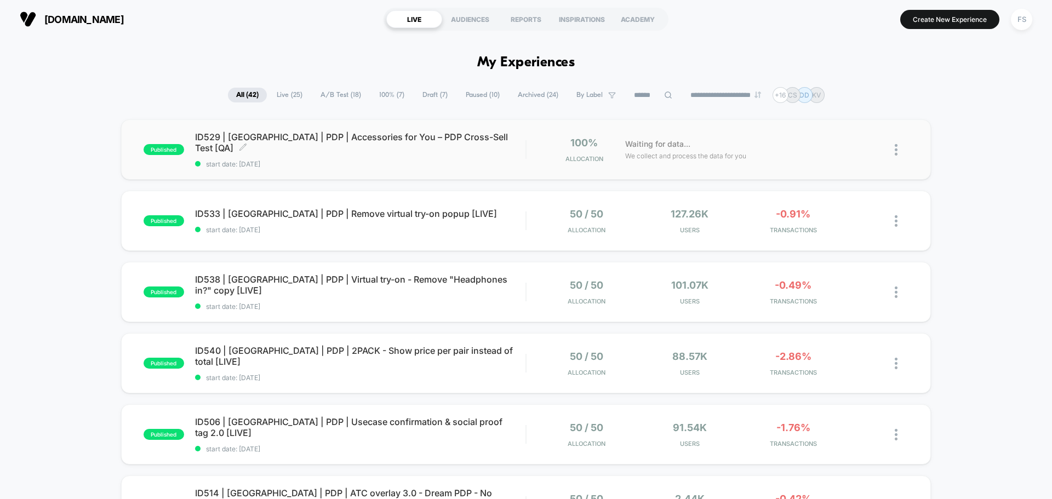
click at [334, 140] on span "ID529 | [GEOGRAPHIC_DATA] | PDP | Accessories for You – PDP Cross-Sell Test [QA…" at bounding box center [360, 143] width 331 height 22
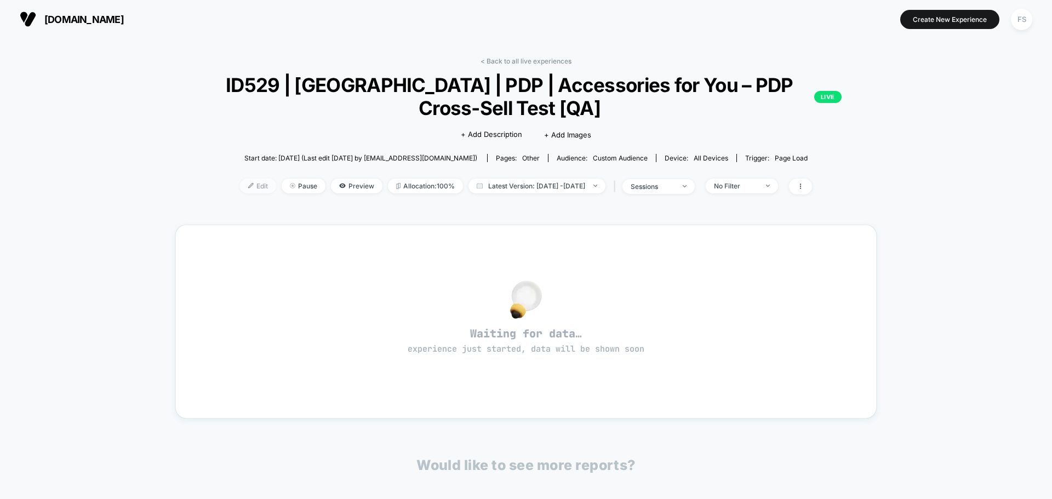
click at [240, 187] on span "Edit" at bounding box center [258, 186] width 36 height 15
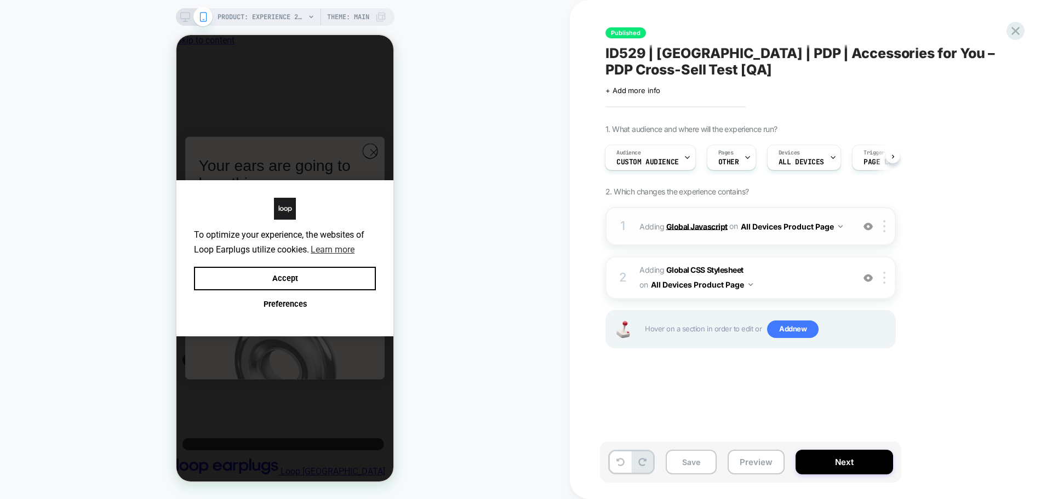
click at [699, 224] on b "Global Javascript" at bounding box center [697, 225] width 61 height 9
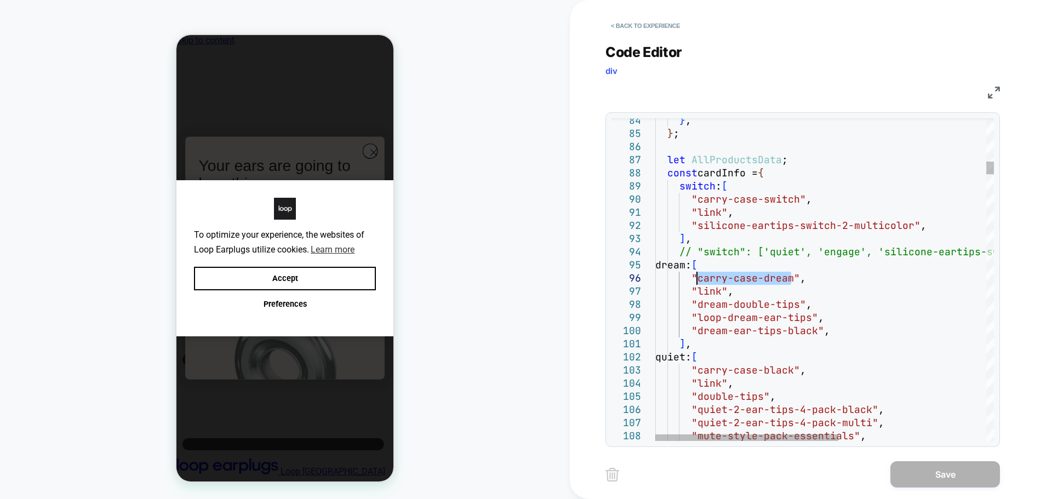
drag, startPoint x: 790, startPoint y: 277, endPoint x: 698, endPoint y: 274, distance: 92.2
type textarea "**********"
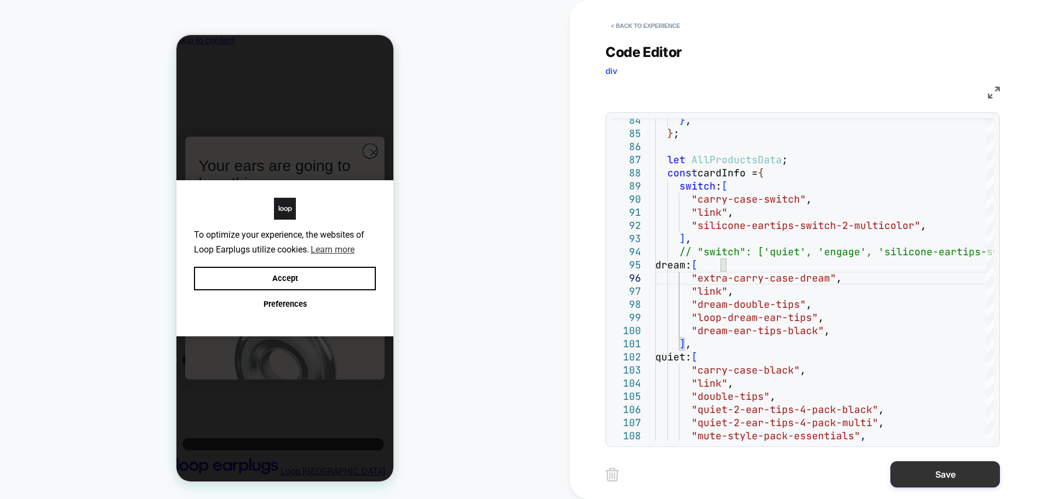
click at [947, 468] on button "Save" at bounding box center [946, 475] width 110 height 26
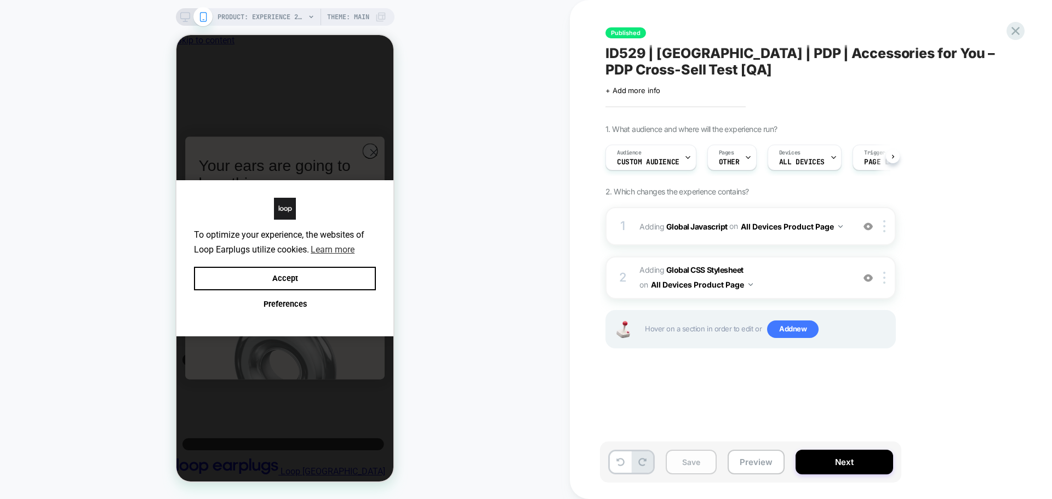
scroll to position [0, 1]
click at [705, 464] on button "Save" at bounding box center [691, 462] width 51 height 25
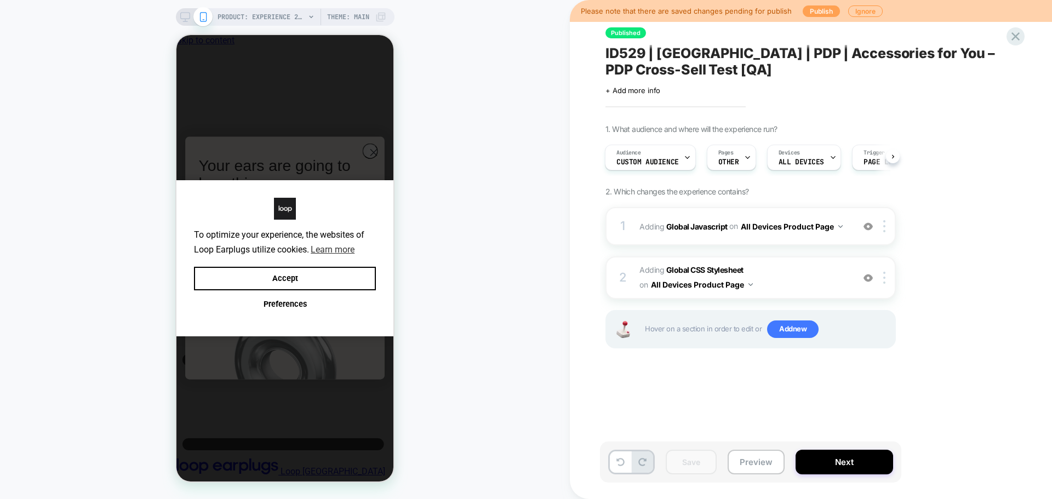
click at [807, 10] on button "Publish" at bounding box center [821, 11] width 37 height 12
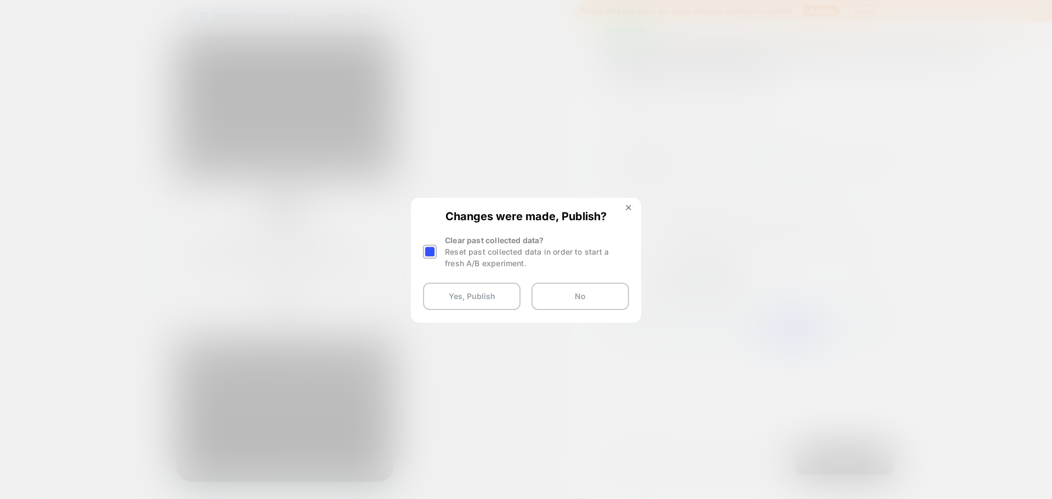
click at [426, 254] on div at bounding box center [430, 252] width 14 height 14
click at [448, 299] on button "Yes, Publish" at bounding box center [472, 296] width 98 height 27
